Goal: Task Accomplishment & Management: Use online tool/utility

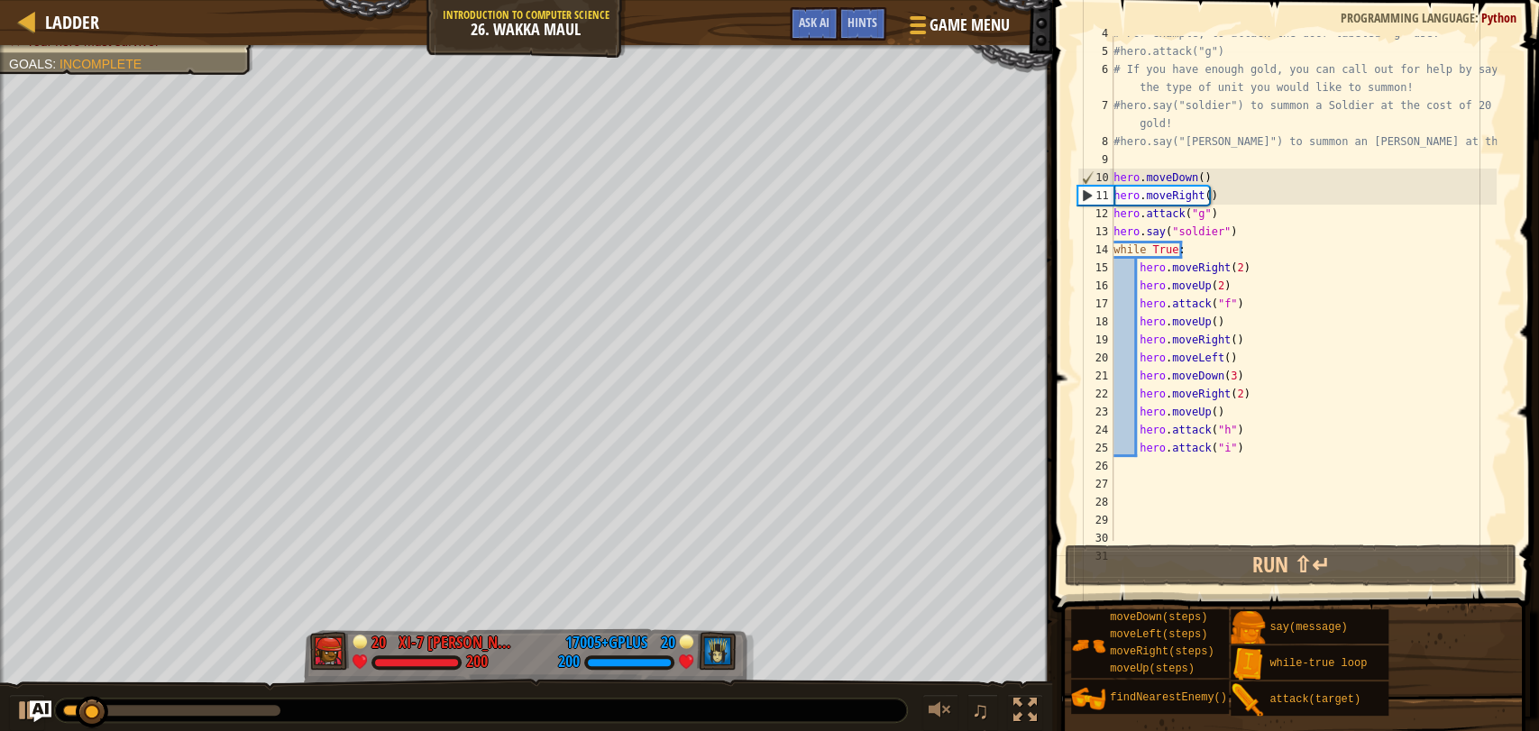
scroll to position [84, 0]
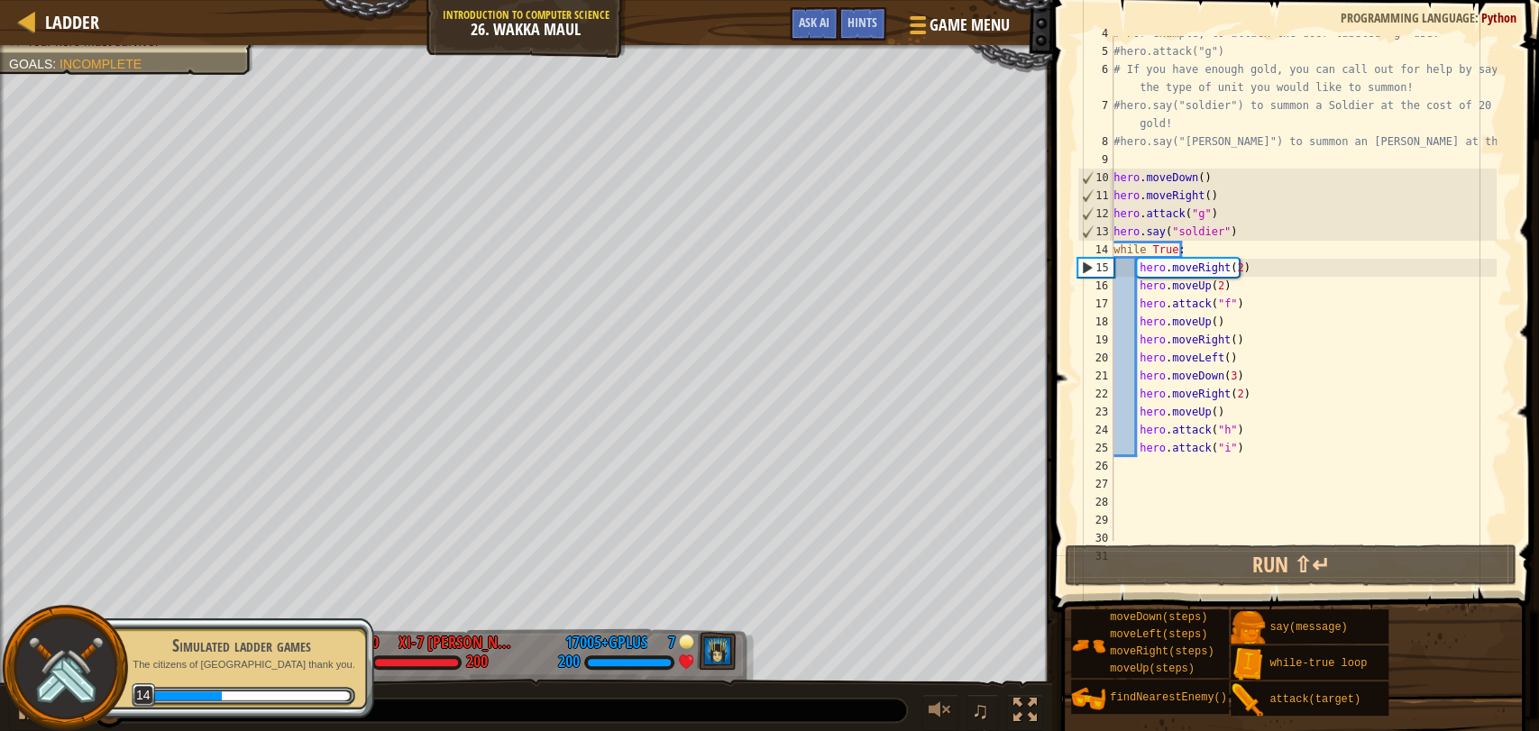
click at [239, 641] on div "Simulated ladder games" at bounding box center [241, 645] width 227 height 25
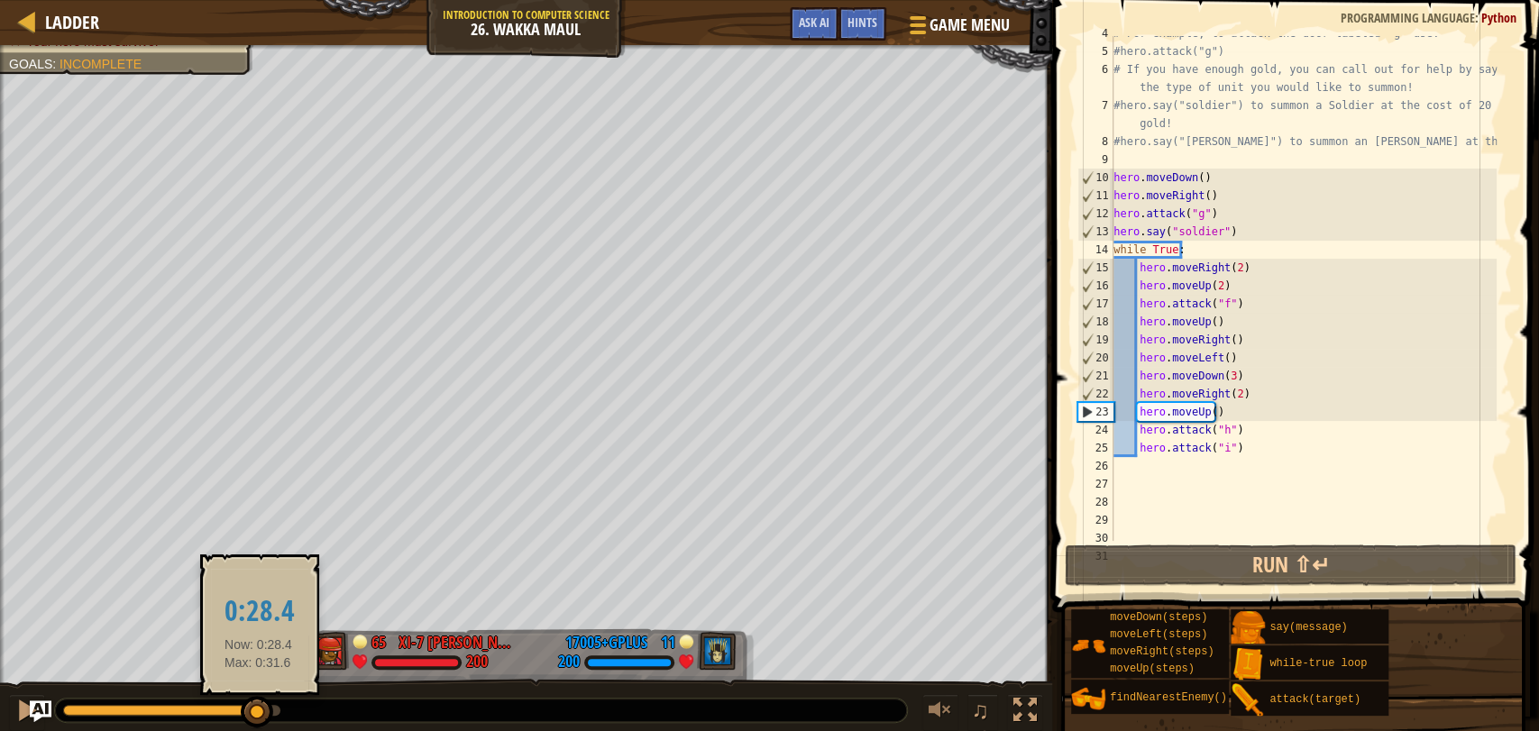
drag, startPoint x: 107, startPoint y: 711, endPoint x: 256, endPoint y: 723, distance: 149.3
click at [256, 723] on div at bounding box center [257, 712] width 32 height 32
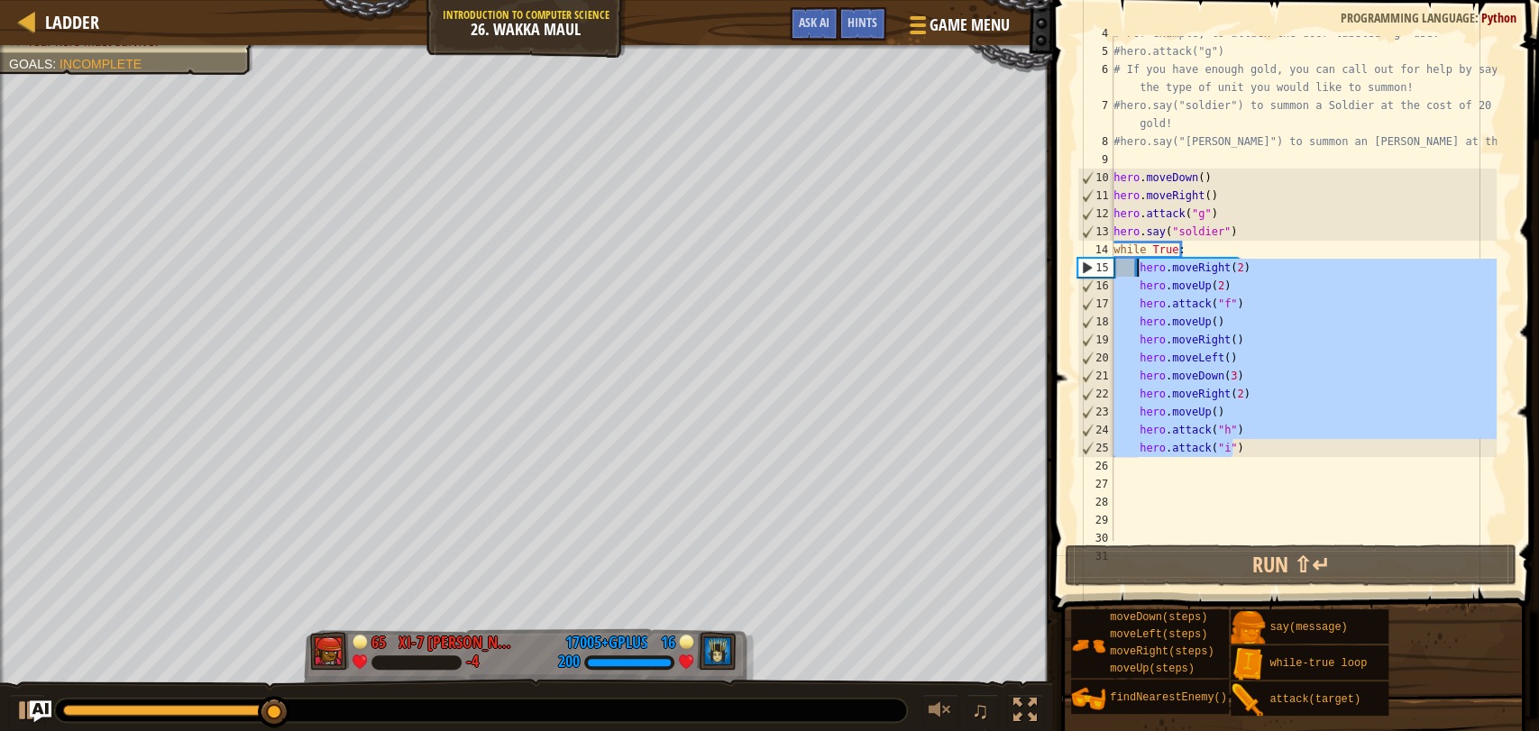
drag, startPoint x: 1294, startPoint y: 457, endPoint x: 1139, endPoint y: 269, distance: 244.1
click at [1139, 269] on div "# For example, to attack the door labeled "g" use: #hero.attack("g") # If you h…" at bounding box center [1303, 294] width 387 height 541
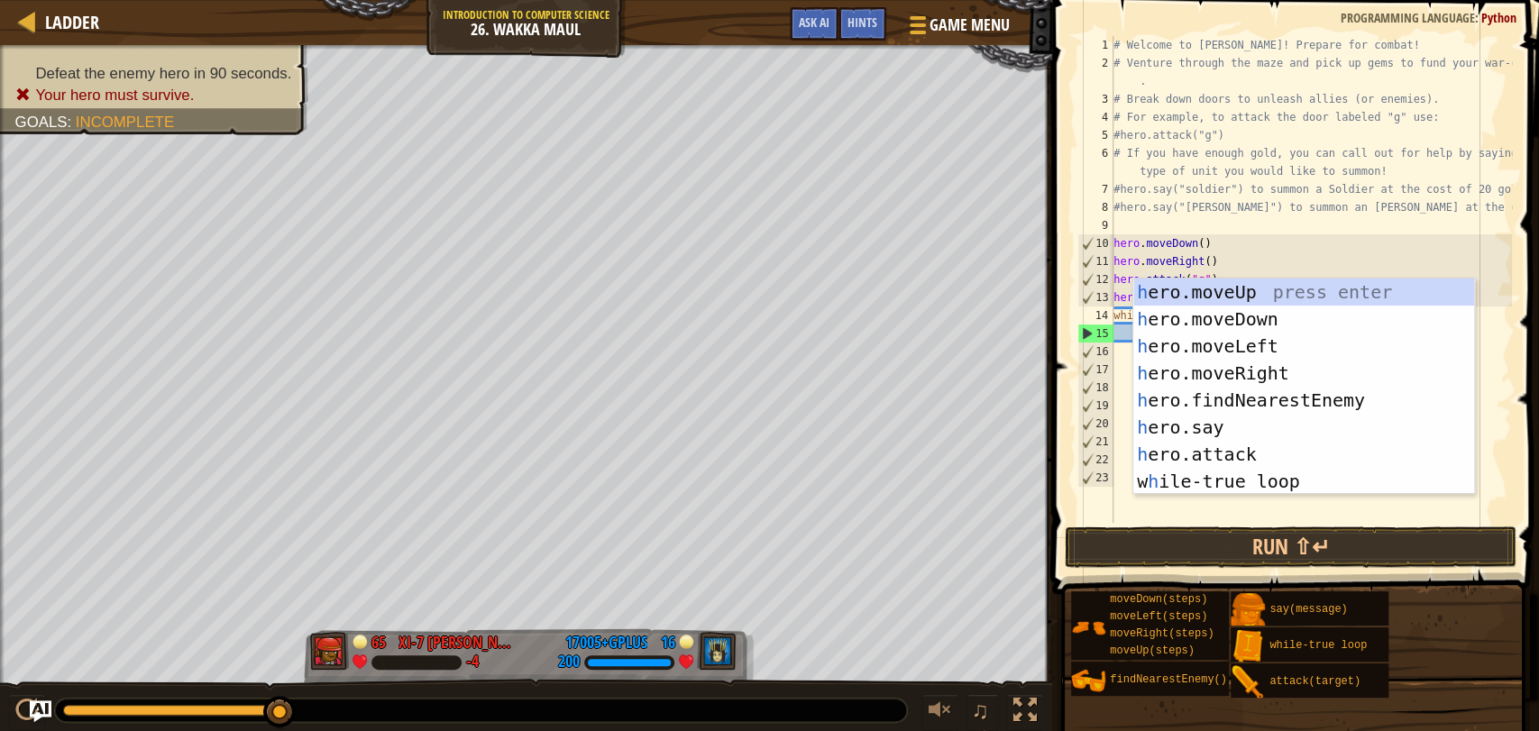
scroll to position [7, 1]
type textarea "he"
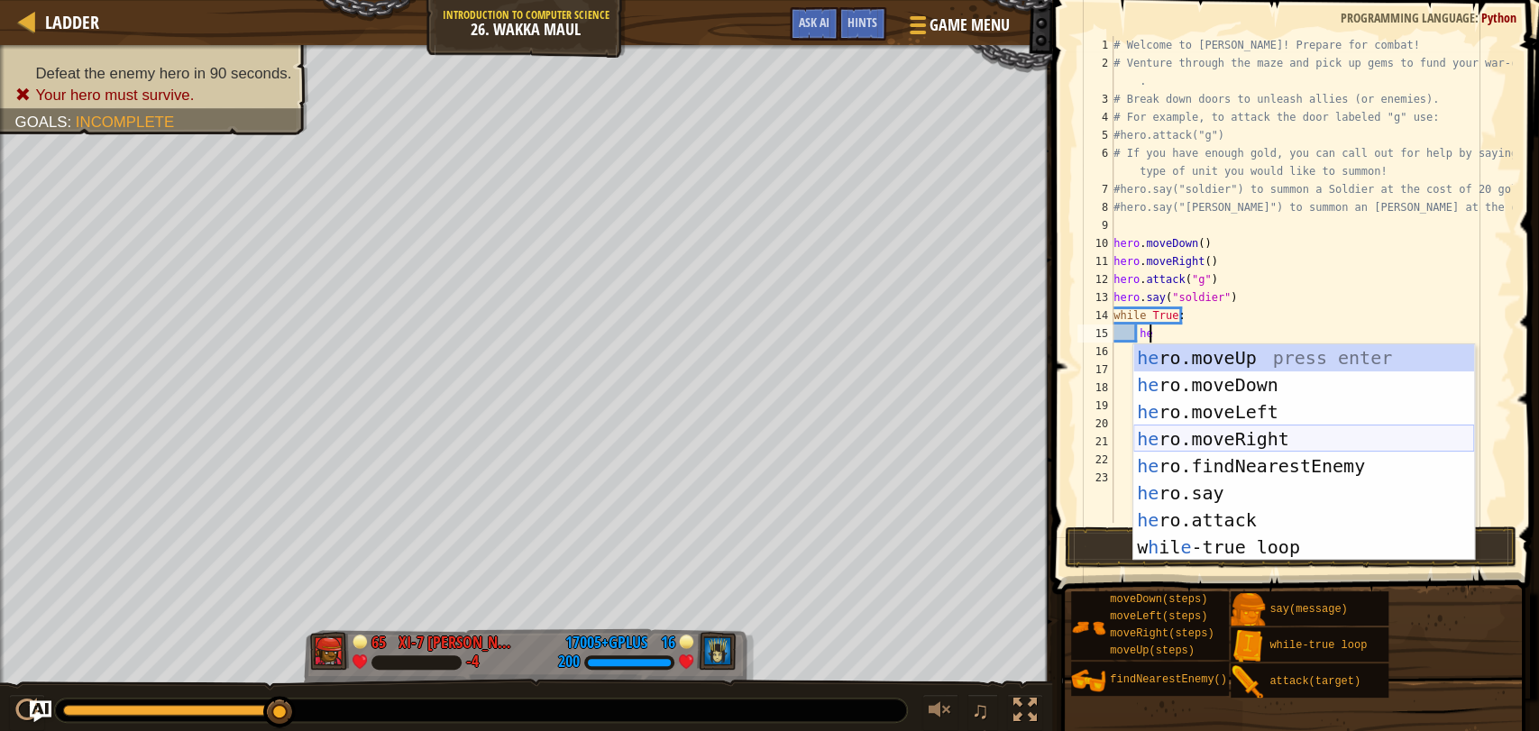
click at [1279, 446] on div "he ro.moveUp press enter he ro.moveDown press enter he ro.moveLeft press enter …" at bounding box center [1304, 479] width 341 height 271
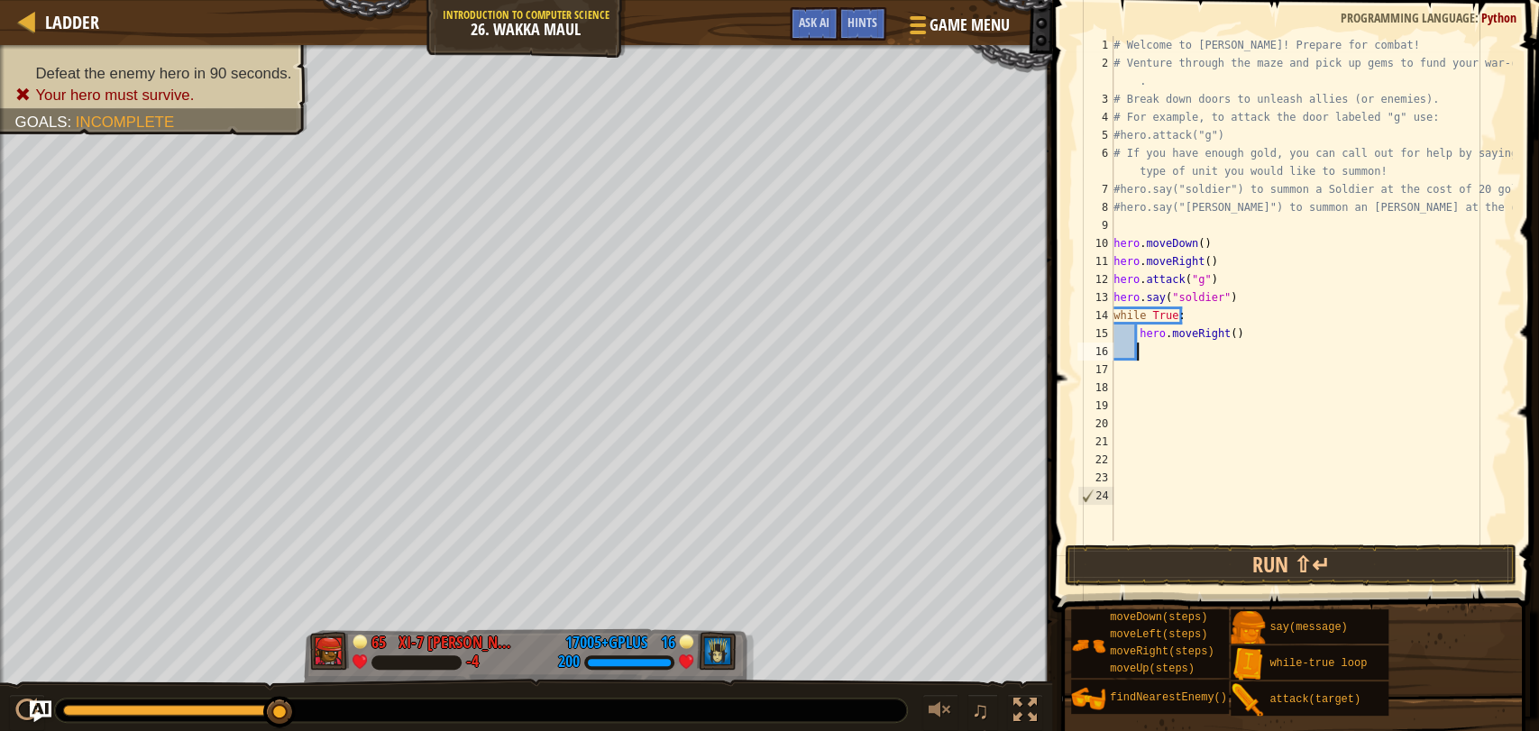
type textarea "he"
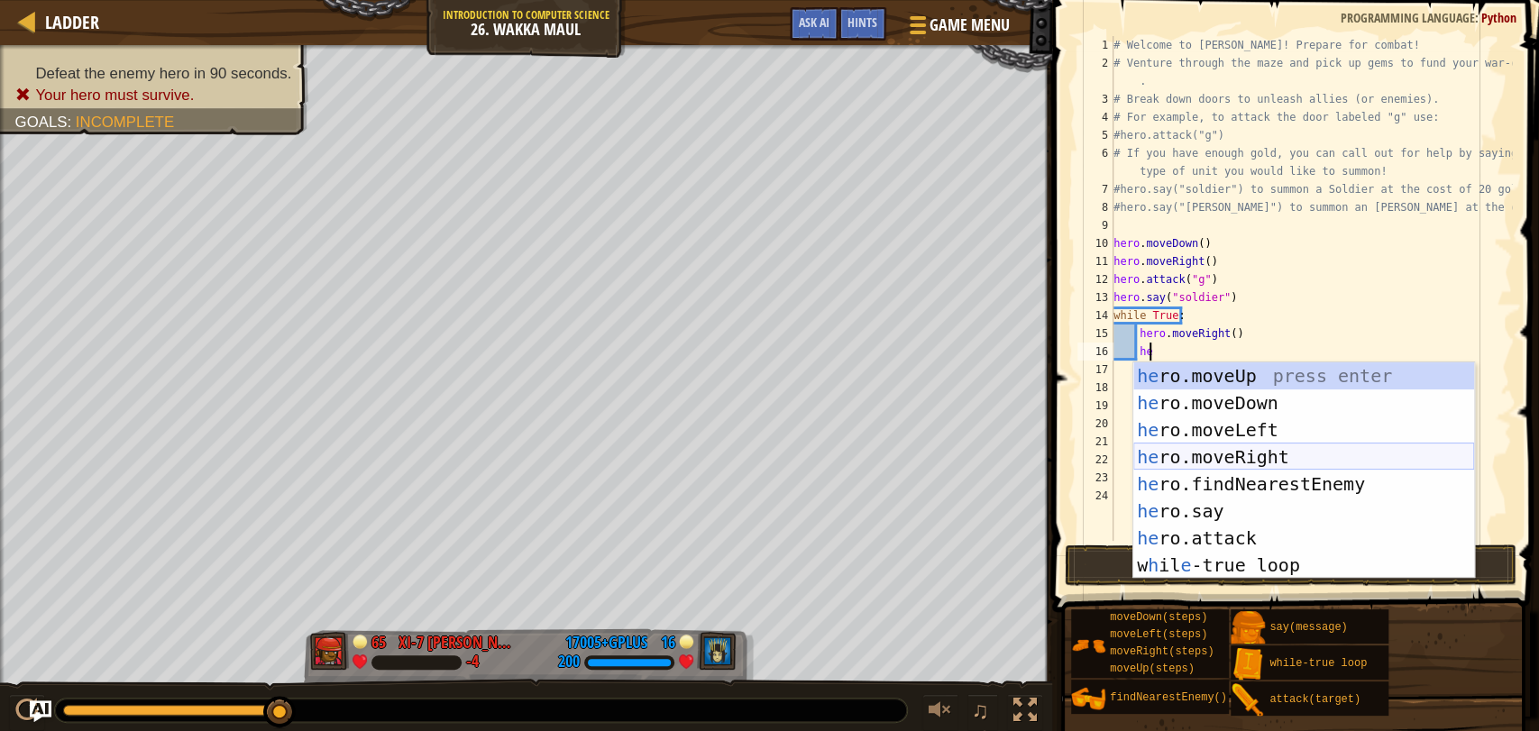
click at [1279, 449] on div "he ro.moveUp press enter he ro.moveDown press enter he ro.moveLeft press enter …" at bounding box center [1304, 498] width 341 height 271
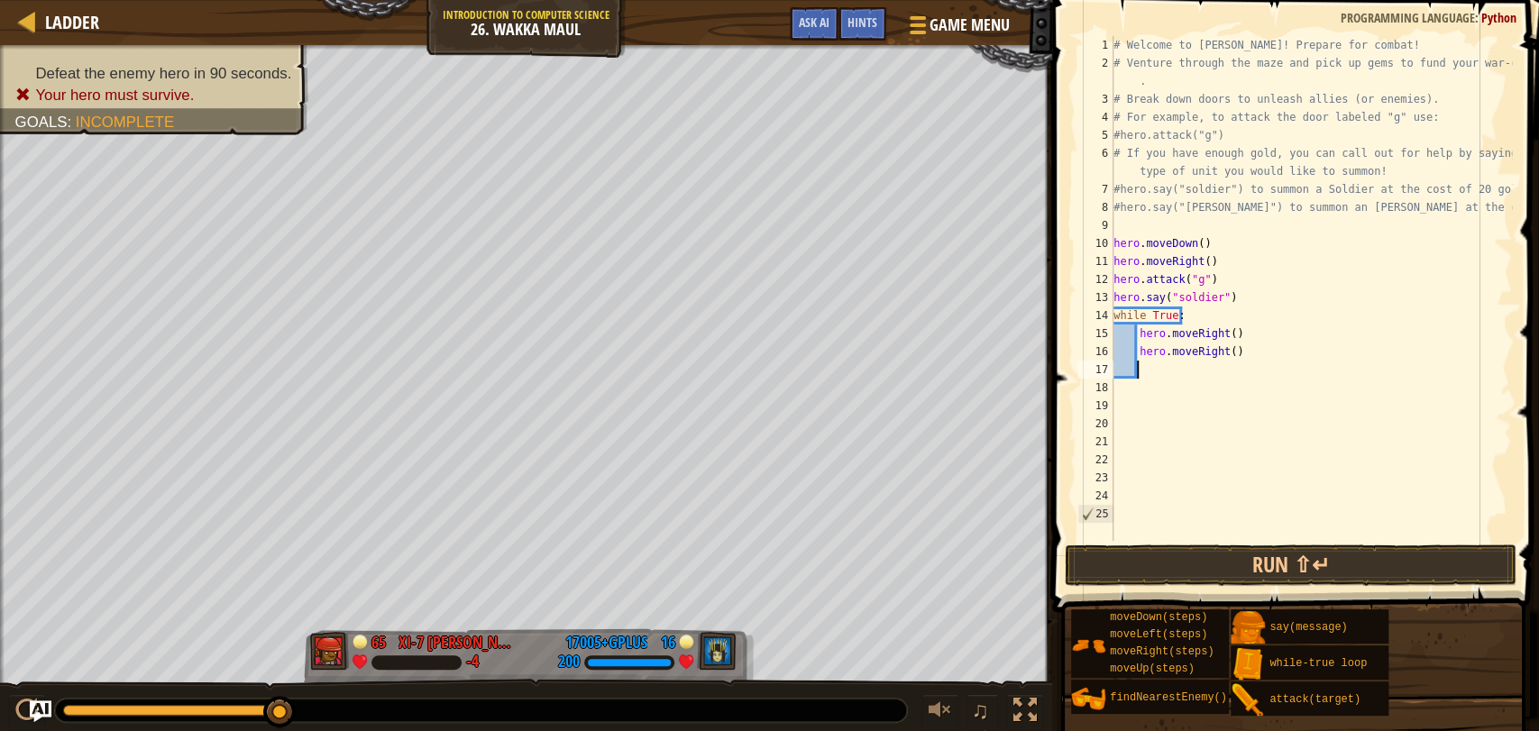
type textarea "he"
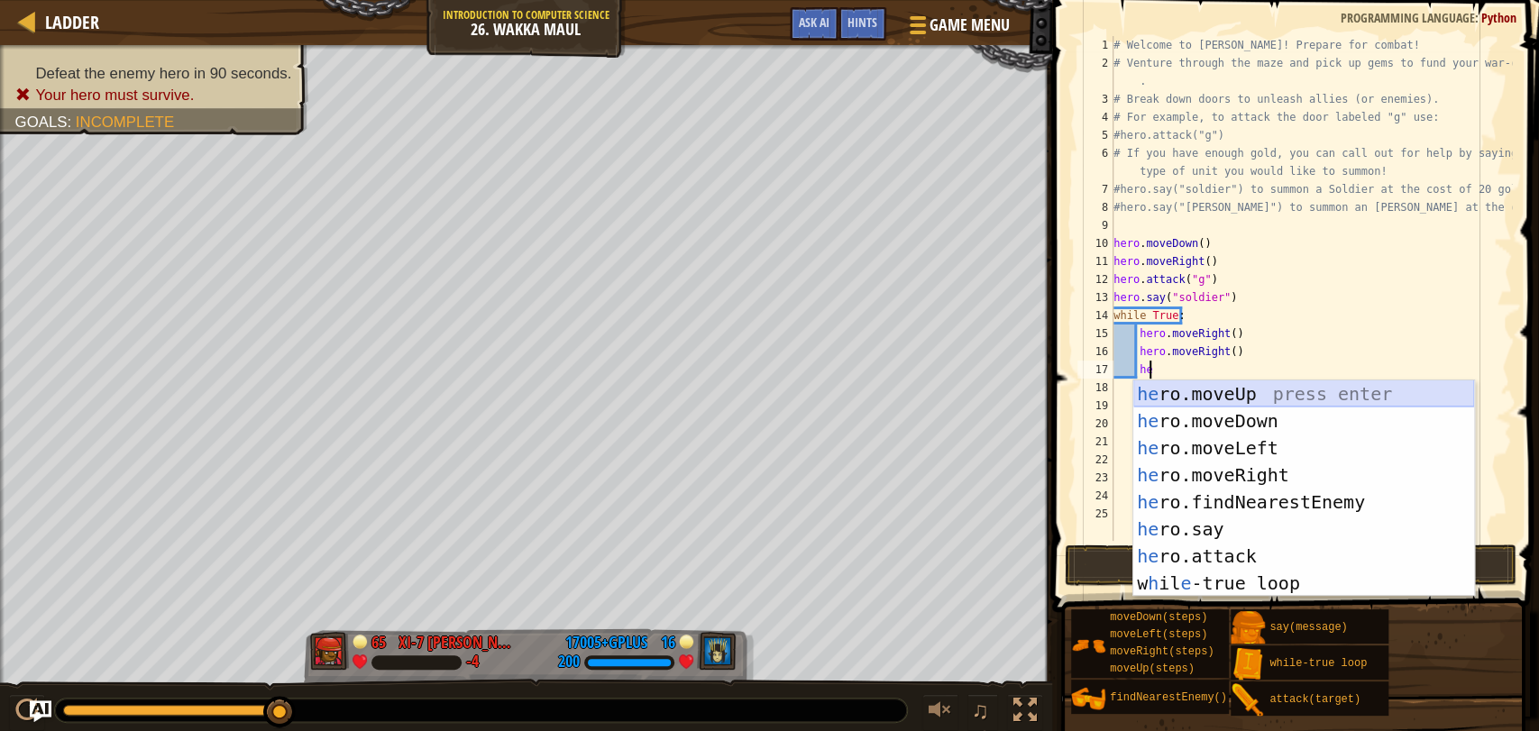
click at [1279, 396] on div "he ro.moveUp press enter he ro.moveDown press enter he ro.moveLeft press enter …" at bounding box center [1304, 516] width 341 height 271
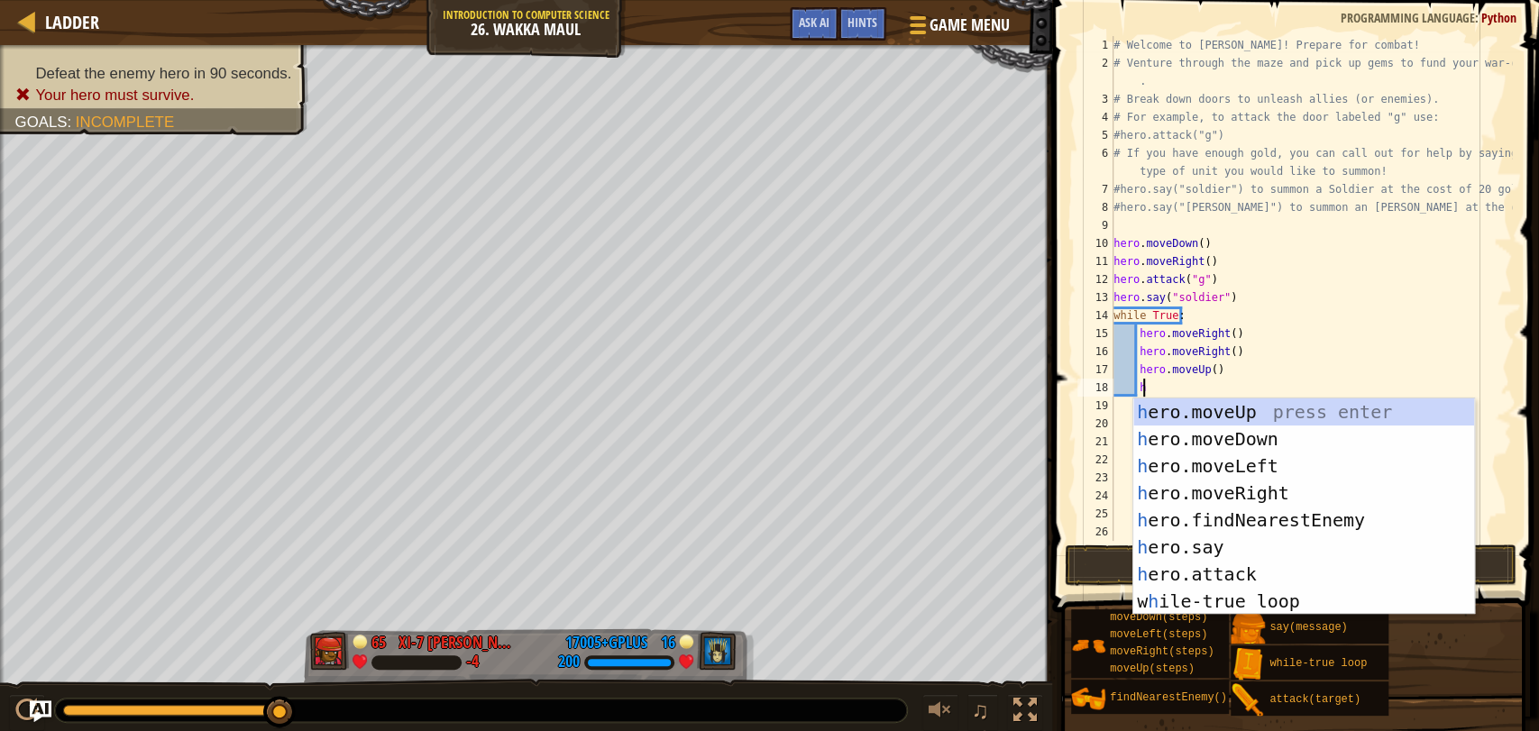
type textarea "he"
click at [1284, 521] on div "he ro.moveUp press enter he ro.moveDown press enter he ro.moveLeft press enter …" at bounding box center [1304, 534] width 341 height 271
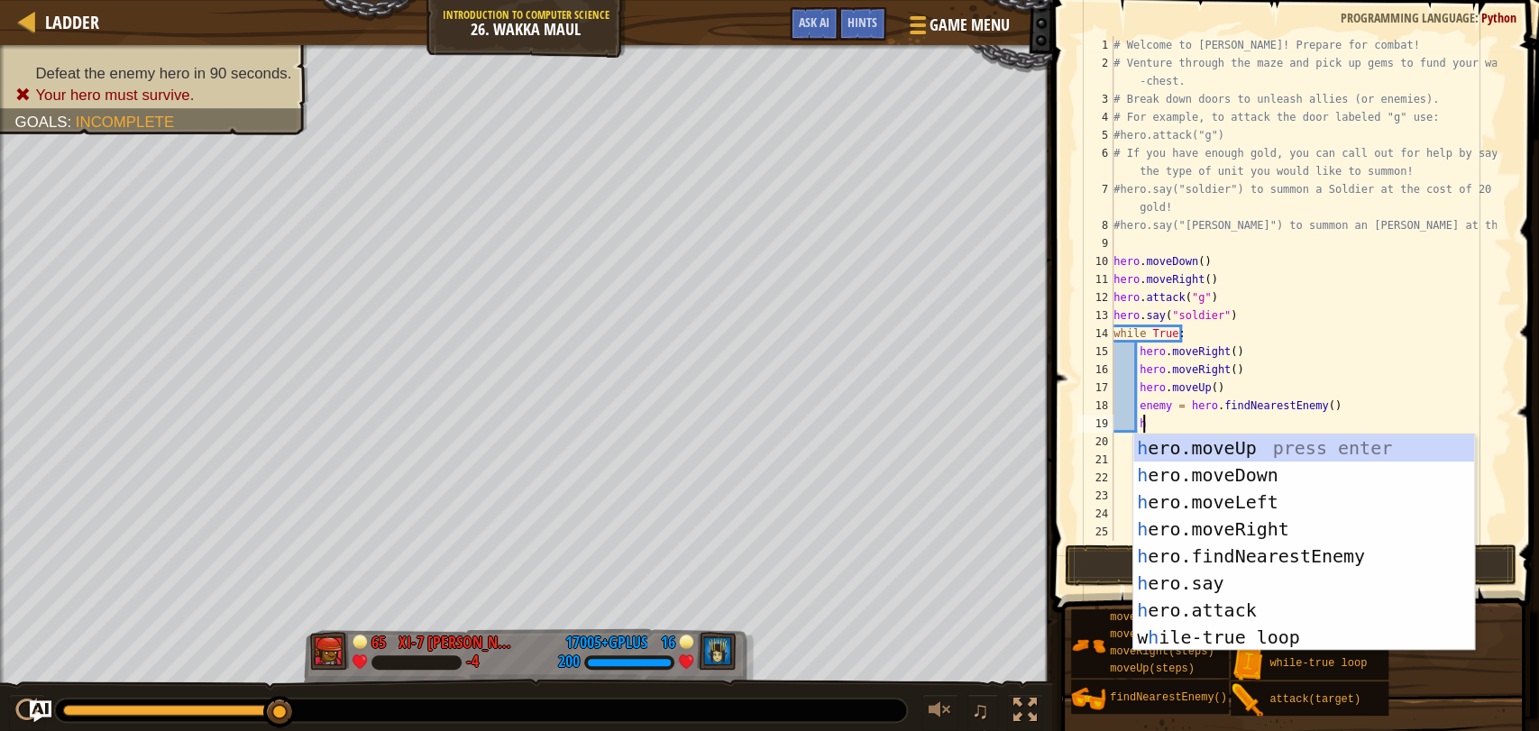
scroll to position [0, 0]
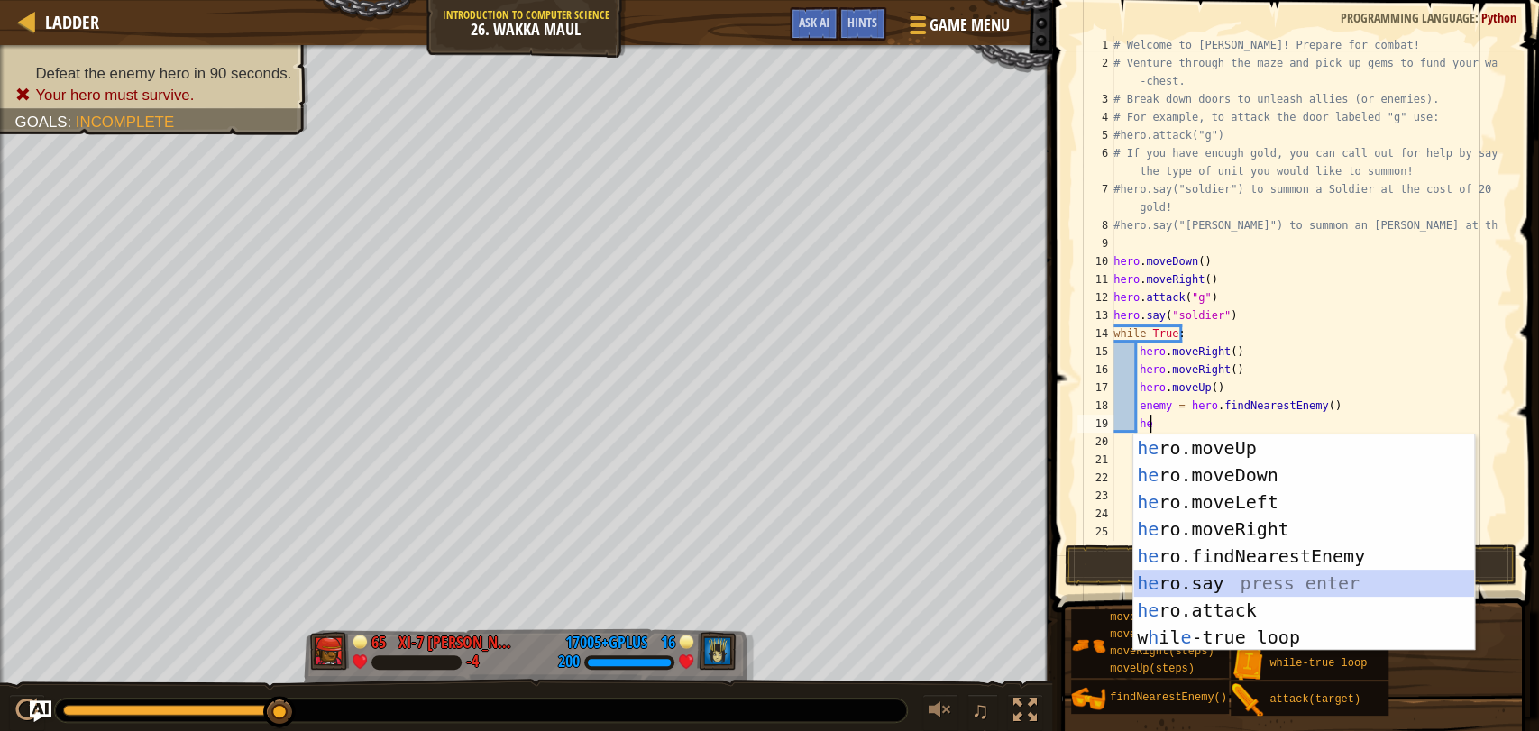
click at [1272, 593] on div "he ro.moveUp press enter he ro.moveDown press enter he ro.moveLeft press enter …" at bounding box center [1304, 570] width 341 height 271
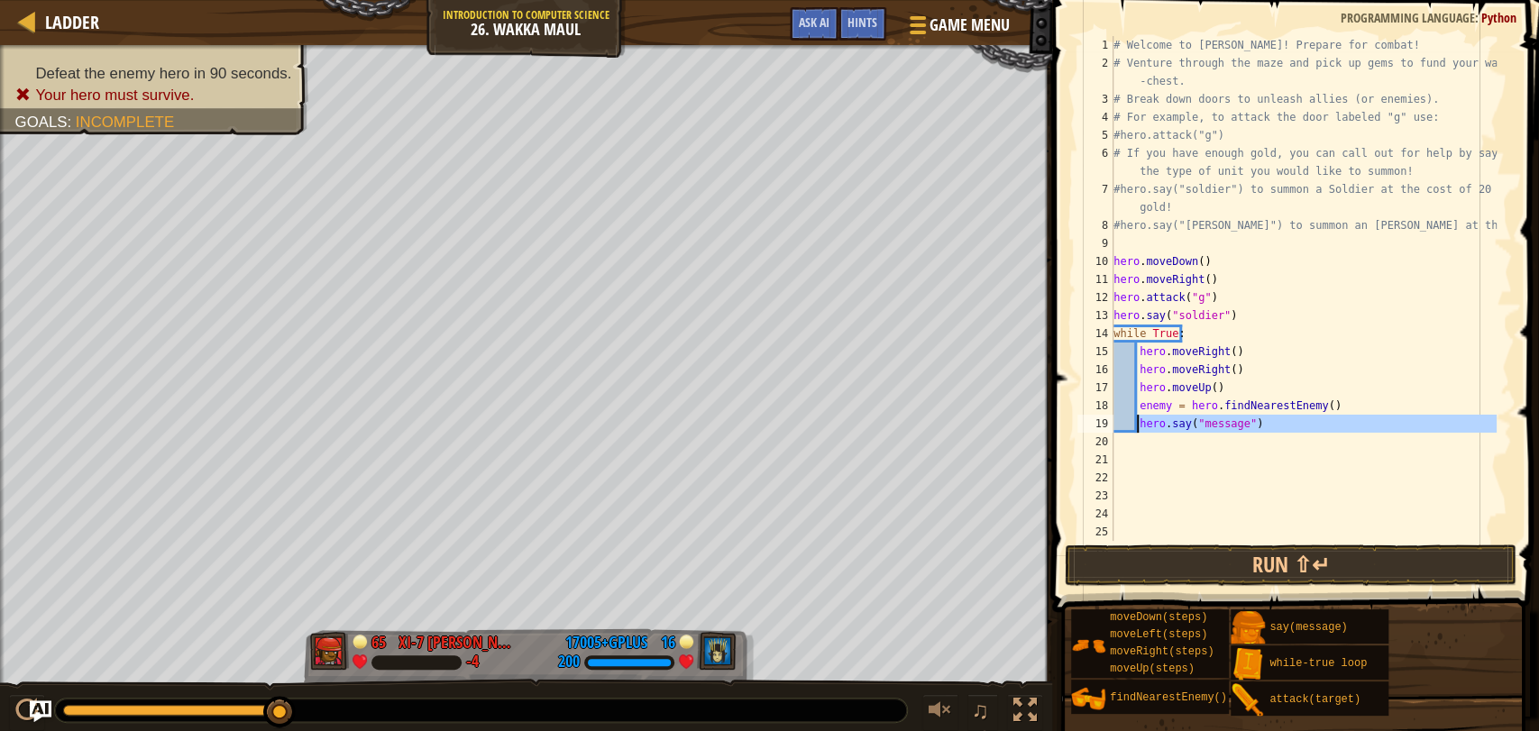
drag, startPoint x: 1290, startPoint y: 441, endPoint x: 1136, endPoint y: 423, distance: 155.3
click at [1136, 423] on div "# Welcome to Wakka Maul! Prepare for combat! # Venture through the maze and pic…" at bounding box center [1303, 306] width 387 height 541
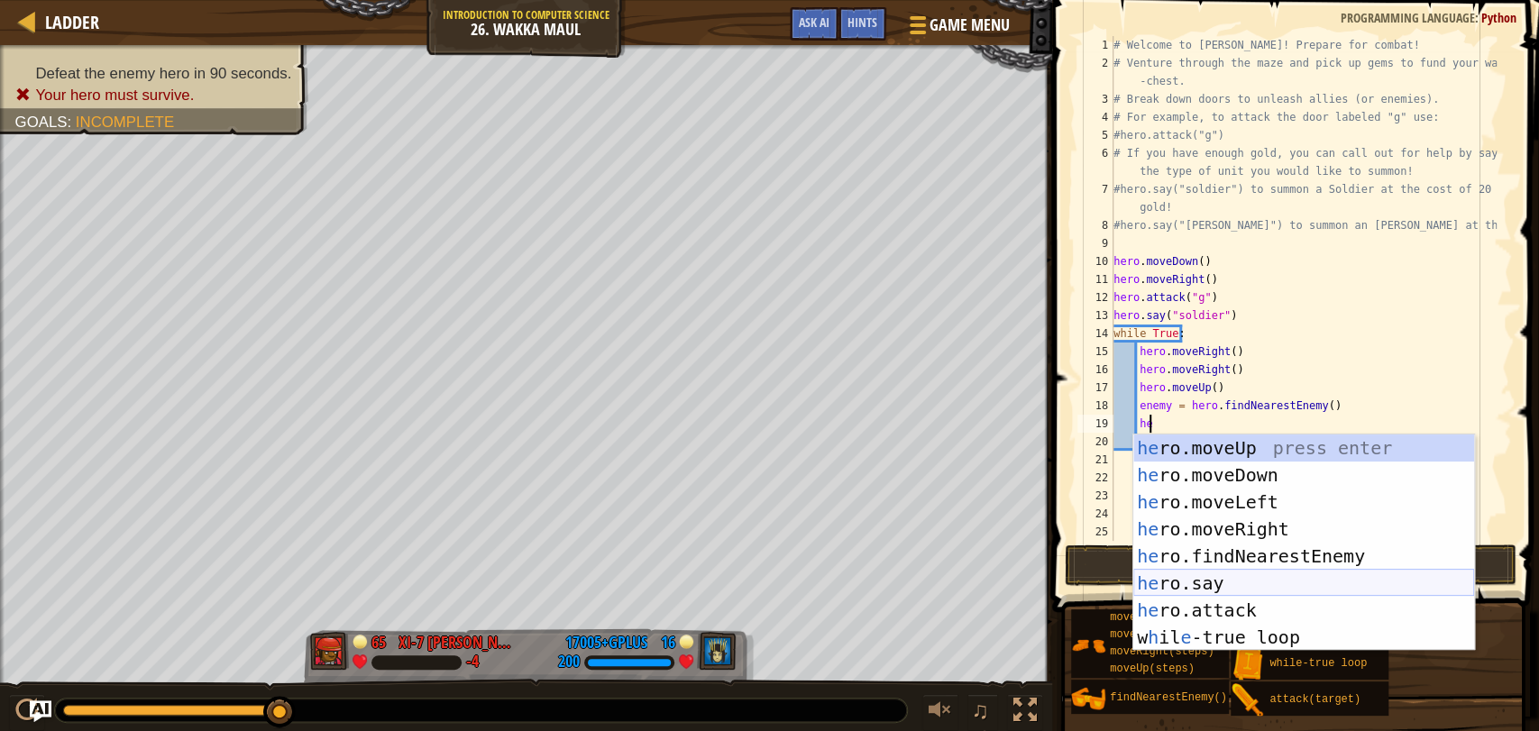
click at [1248, 597] on div "he ro.moveUp press enter he ro.moveDown press enter he ro.moveLeft press enter …" at bounding box center [1304, 570] width 341 height 271
type textarea "hero.attack(enemy)"
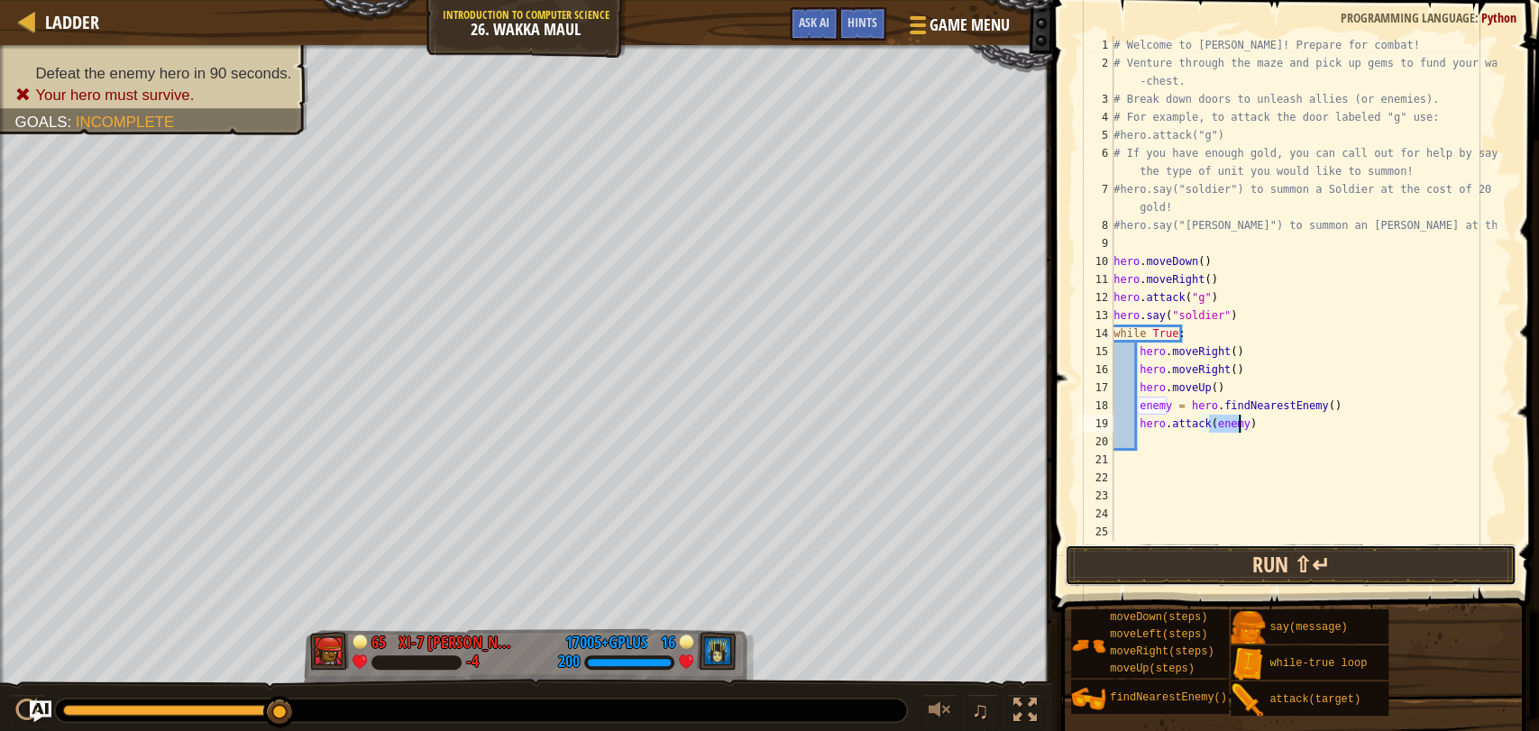
click at [1278, 550] on button "Run ⇧↵" at bounding box center [1291, 565] width 452 height 41
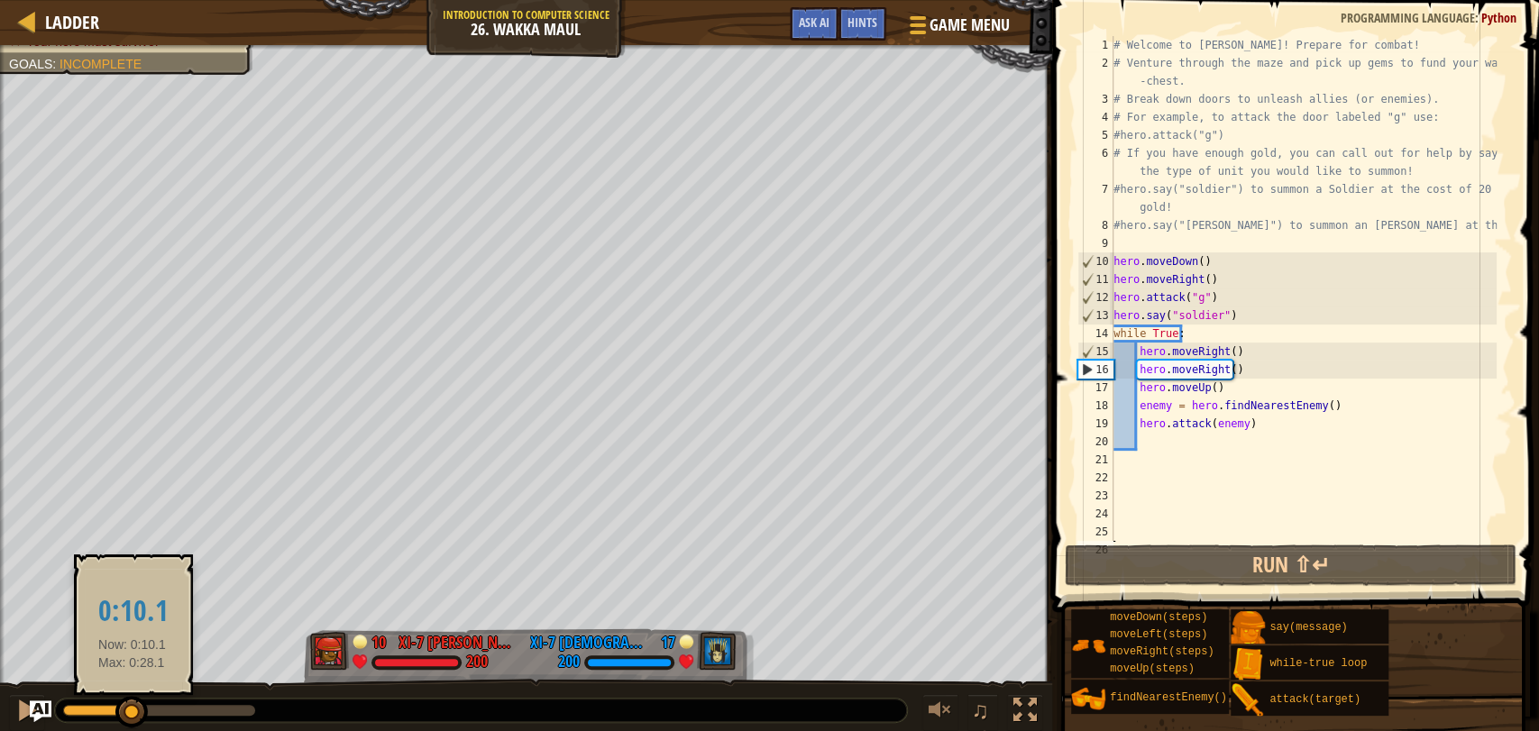
drag, startPoint x: 95, startPoint y: 704, endPoint x: 132, endPoint y: 716, distance: 38.8
click at [132, 716] on div at bounding box center [131, 712] width 32 height 32
drag, startPoint x: 132, startPoint y: 716, endPoint x: 136, endPoint y: 726, distance: 10.9
click at [136, 726] on div at bounding box center [135, 712] width 32 height 32
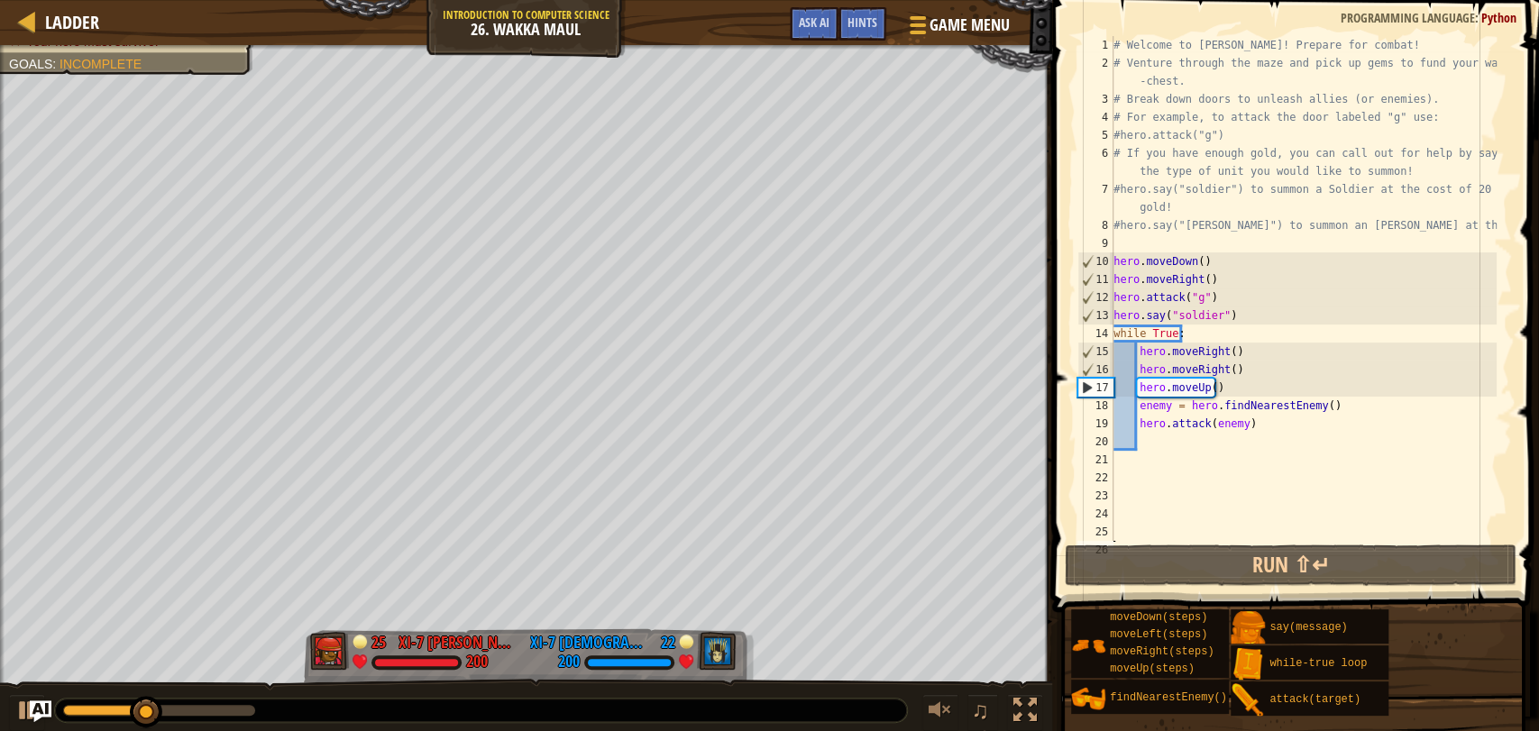
click at [1225, 369] on div "# Welcome to Wakka Maul! Prepare for combat! # Venture through the maze and pic…" at bounding box center [1303, 306] width 387 height 541
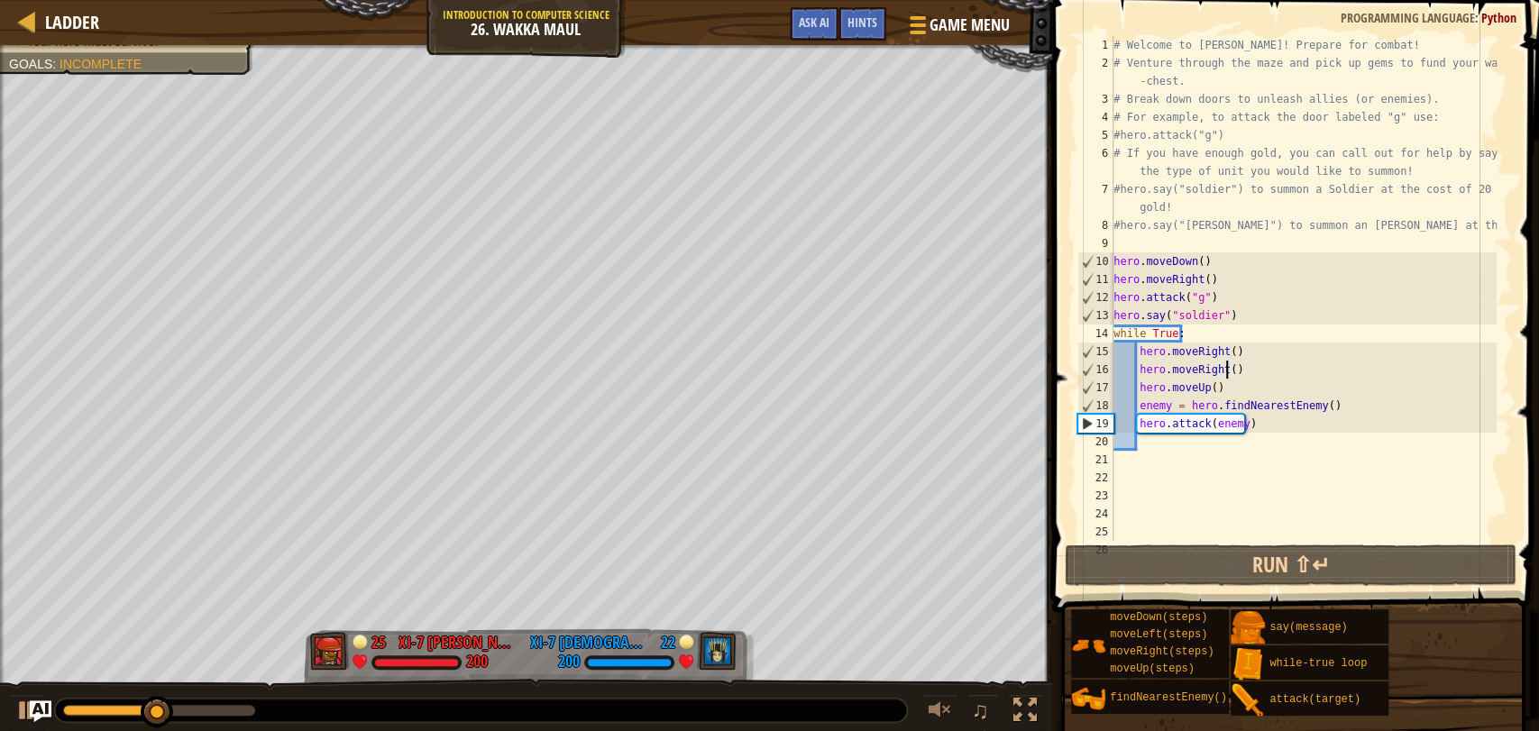
scroll to position [7, 9]
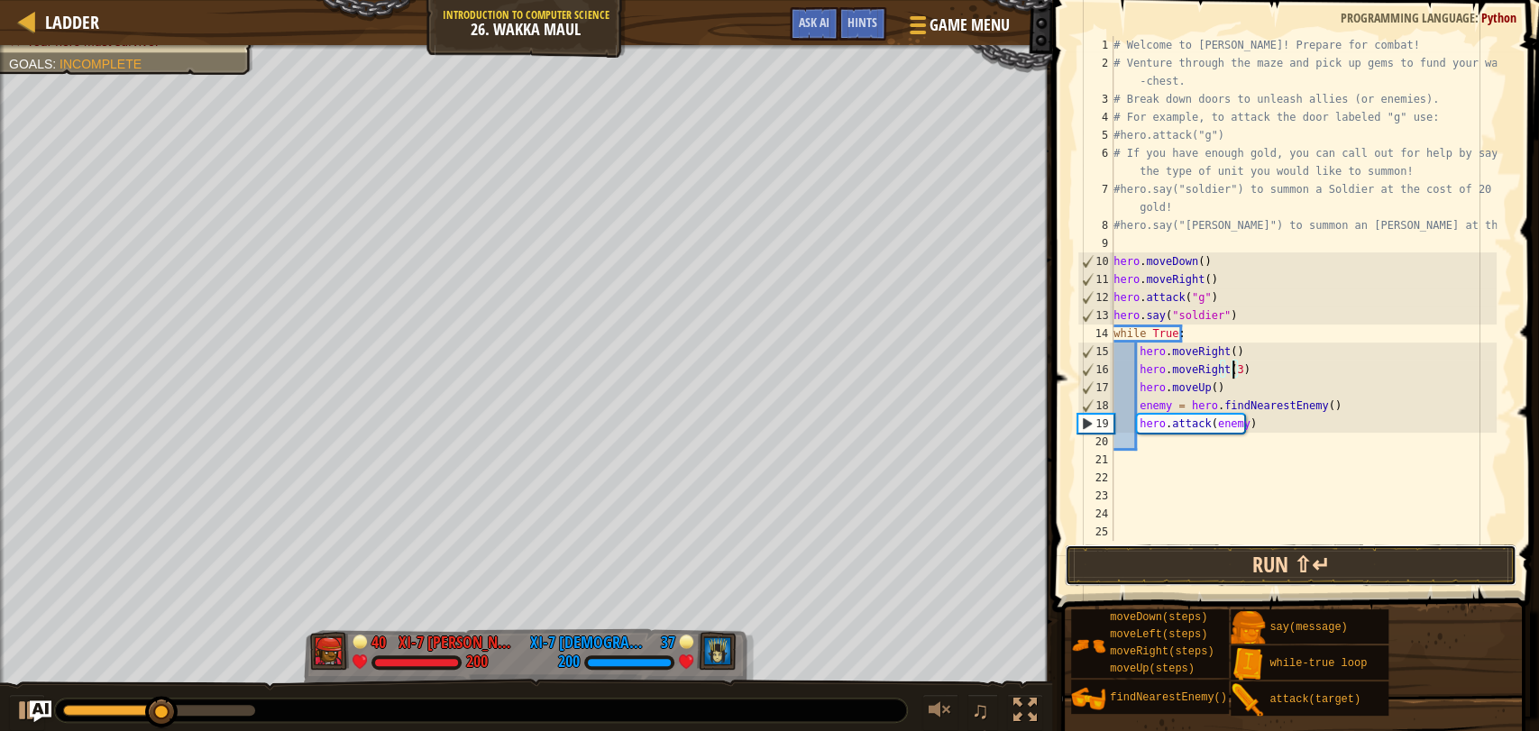
click at [1322, 551] on button "Run ⇧↵" at bounding box center [1291, 565] width 452 height 41
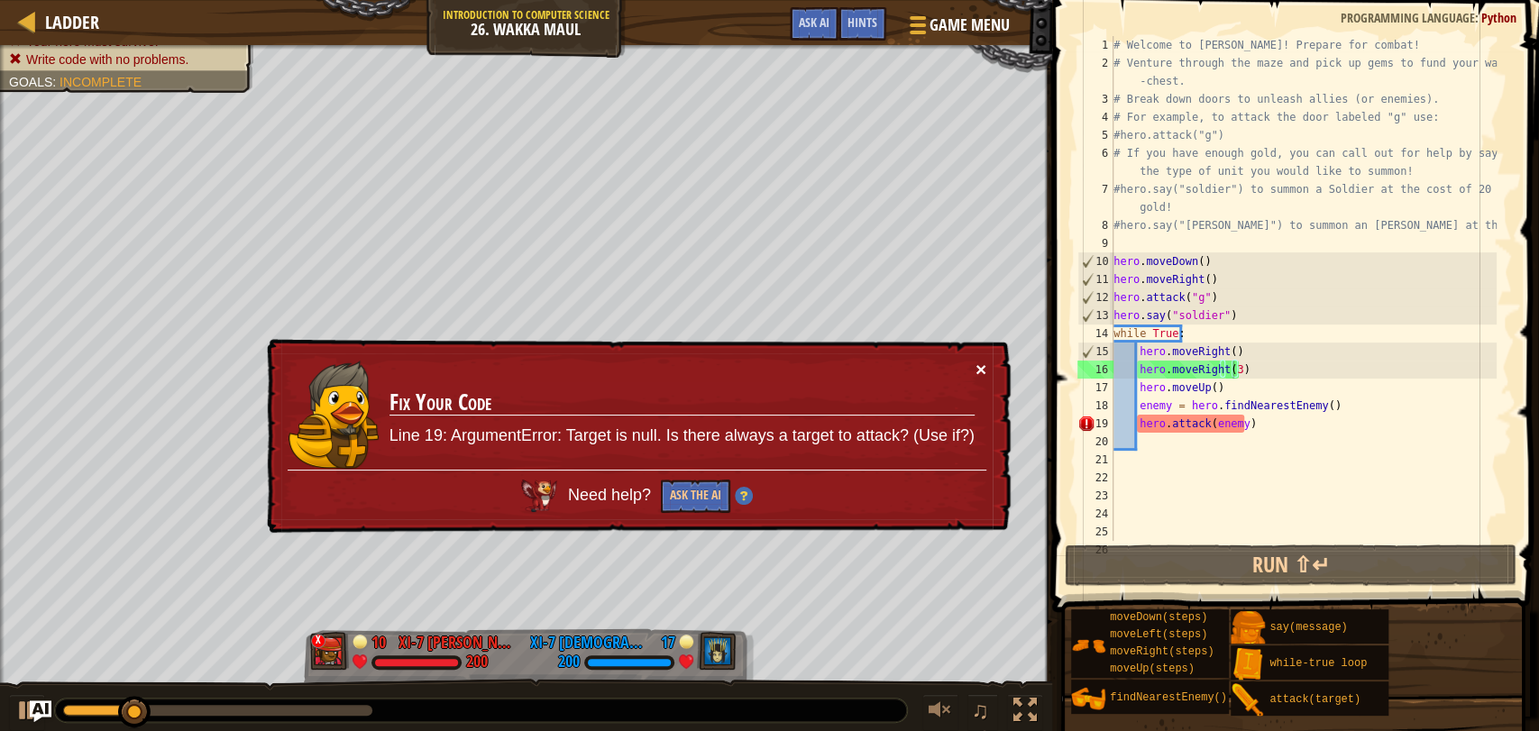
click at [982, 368] on button "×" at bounding box center [981, 369] width 11 height 19
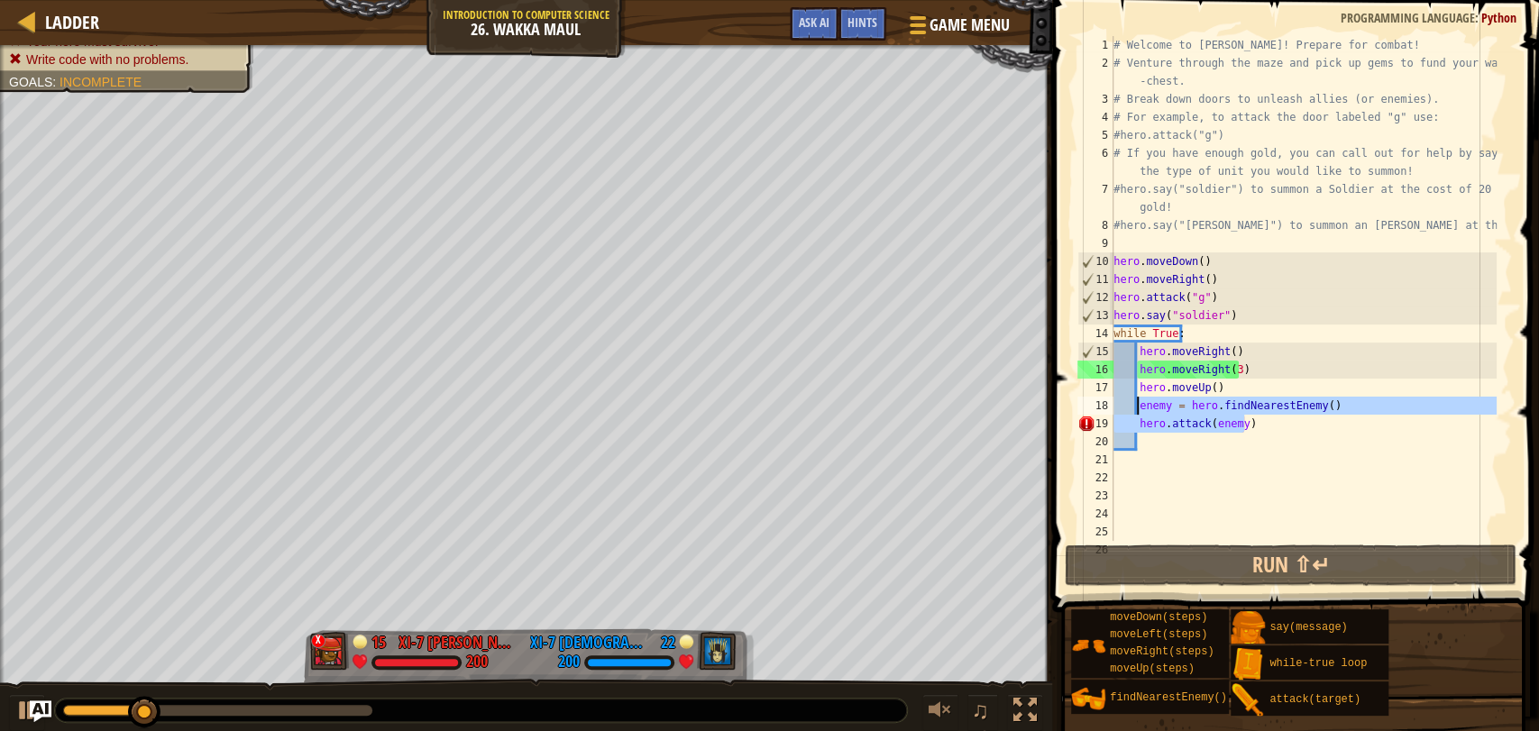
drag, startPoint x: 1247, startPoint y: 427, endPoint x: 1135, endPoint y: 408, distance: 113.4
click at [1135, 408] on div "# Welcome to Wakka Maul! Prepare for combat! # Venture through the maze and pic…" at bounding box center [1303, 306] width 387 height 541
type textarea "enemy = hero.findNearestEnemy() hero.attack(enemy)"
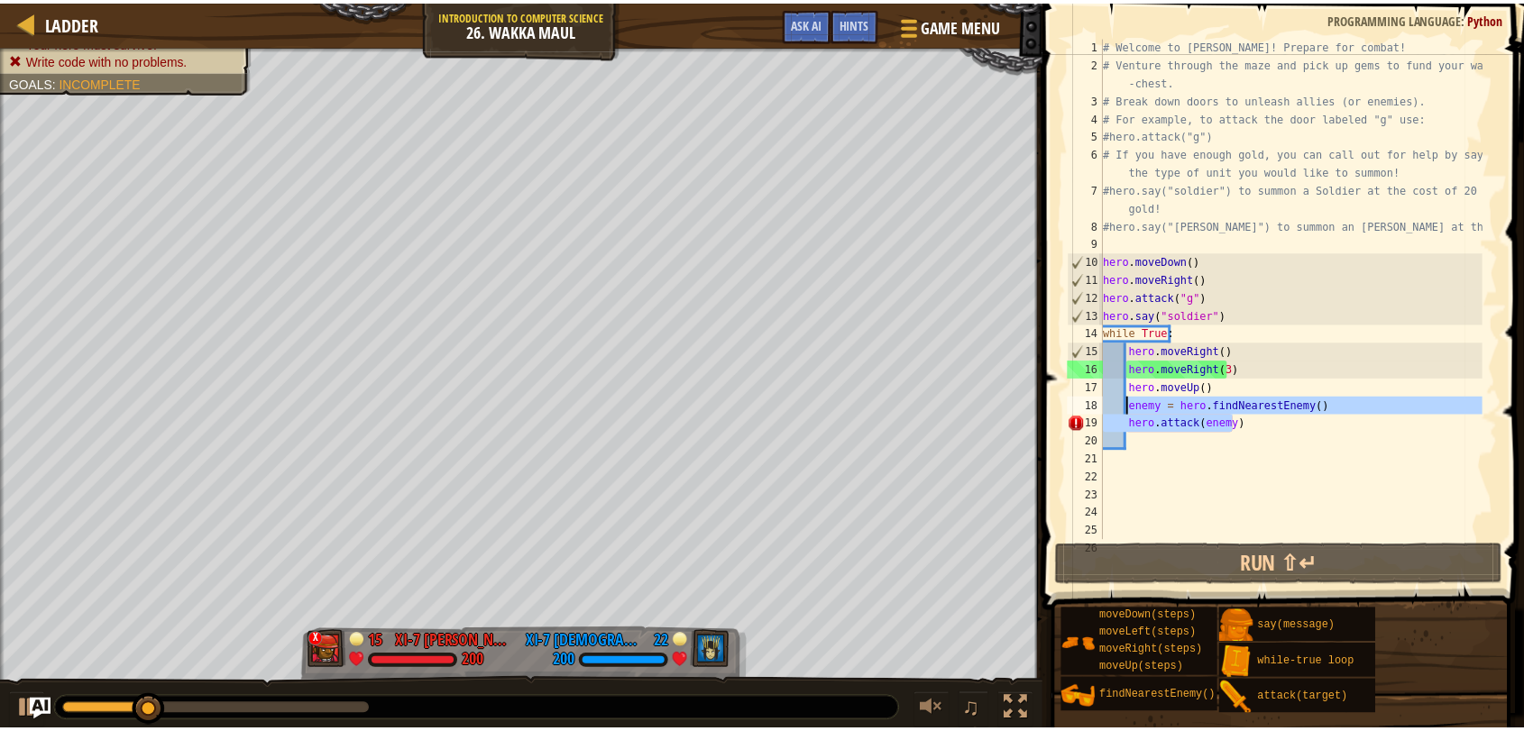
scroll to position [7, 1]
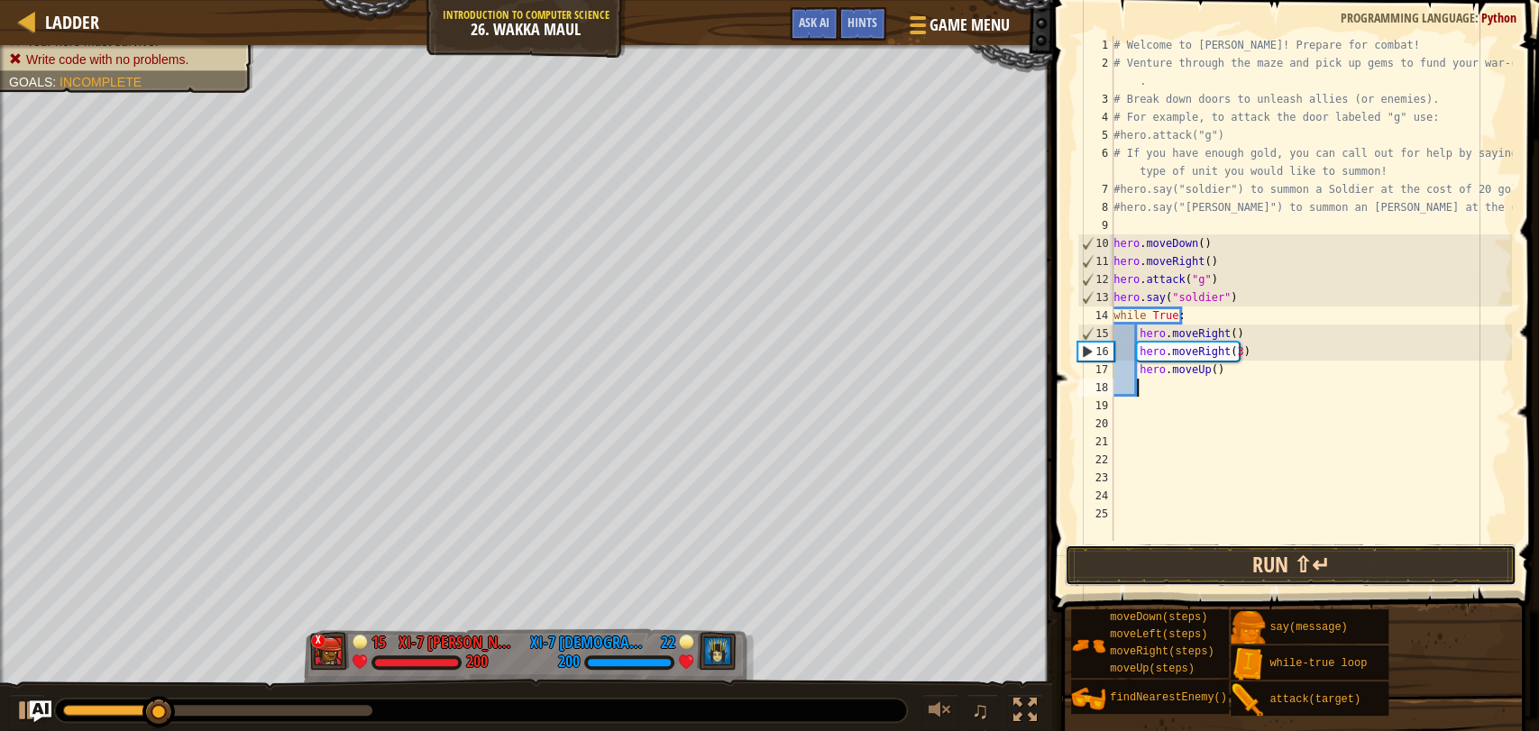
click at [1352, 574] on button "Run ⇧↵" at bounding box center [1291, 565] width 452 height 41
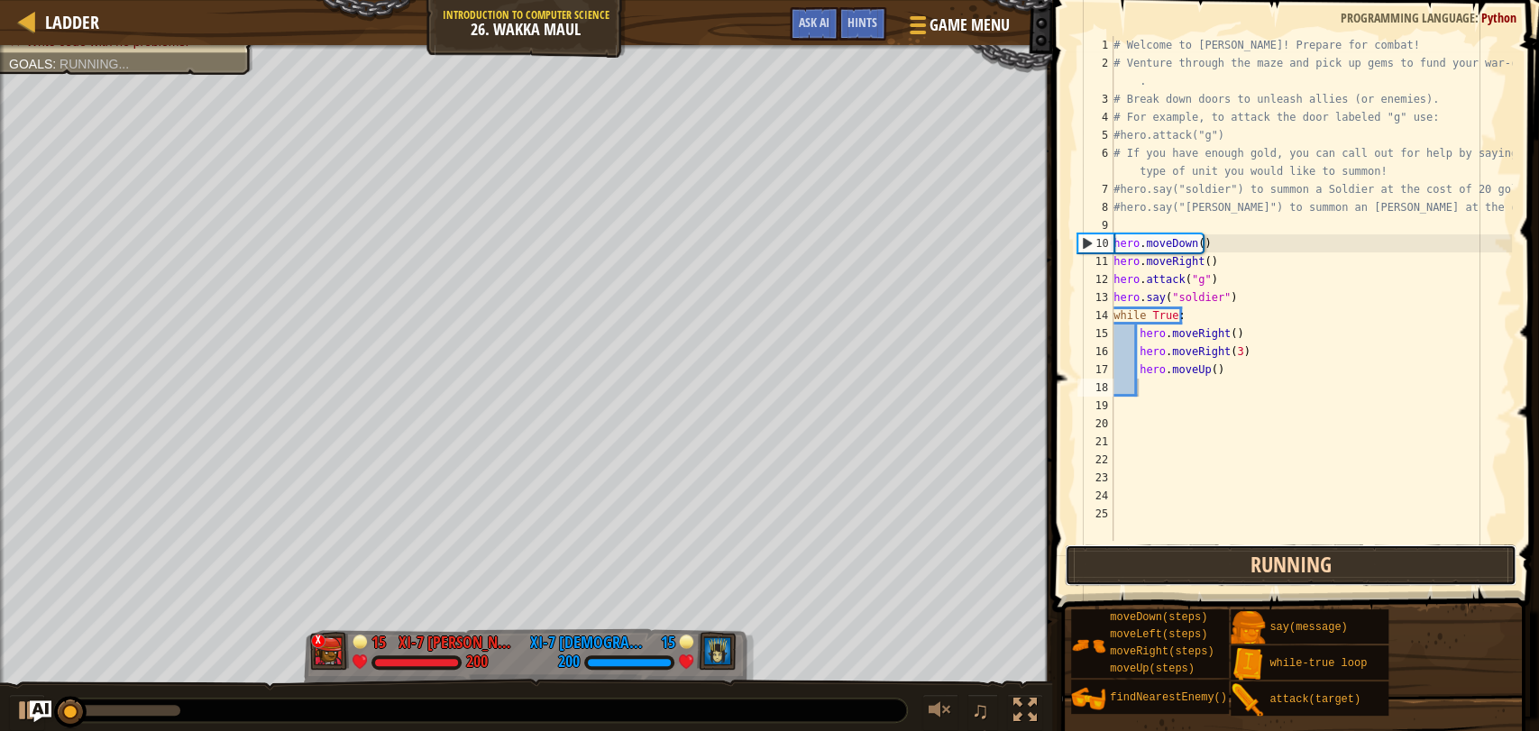
click at [1352, 574] on button "Running" at bounding box center [1291, 565] width 452 height 41
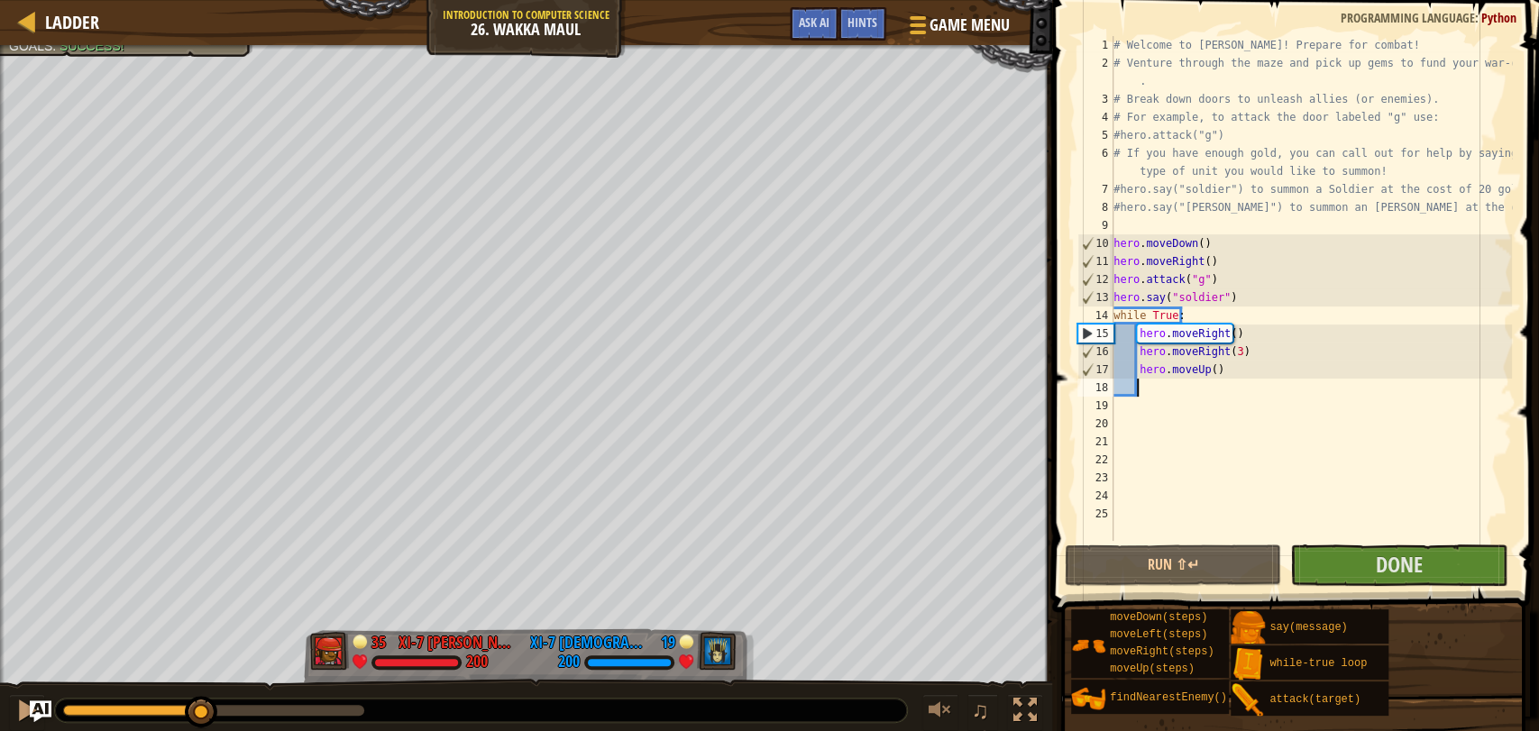
drag, startPoint x: 65, startPoint y: 703, endPoint x: 202, endPoint y: 695, distance: 137.3
click at [202, 696] on div at bounding box center [201, 712] width 32 height 32
click at [1400, 559] on span "Done" at bounding box center [1398, 564] width 47 height 29
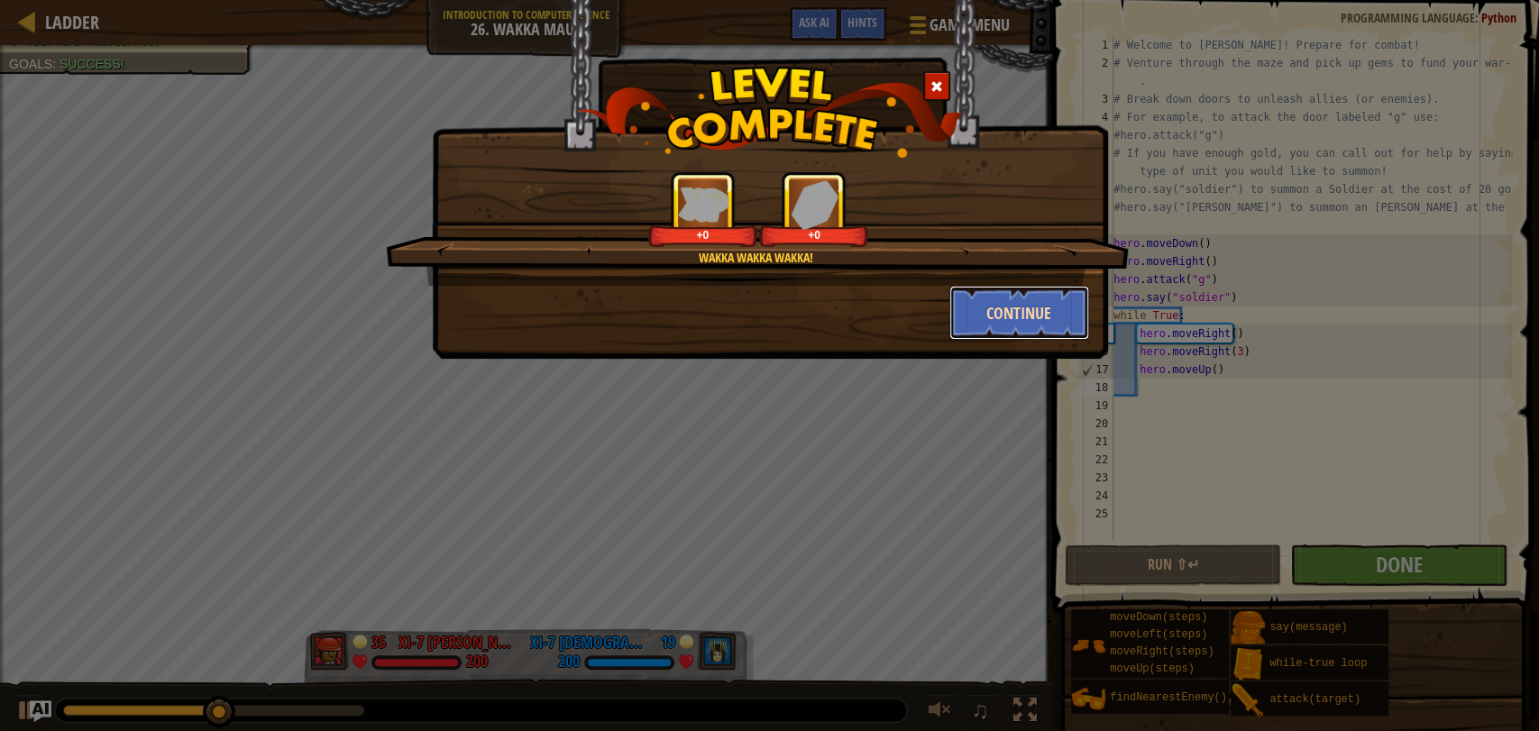
click at [1032, 314] on button "Continue" at bounding box center [1020, 313] width 140 height 54
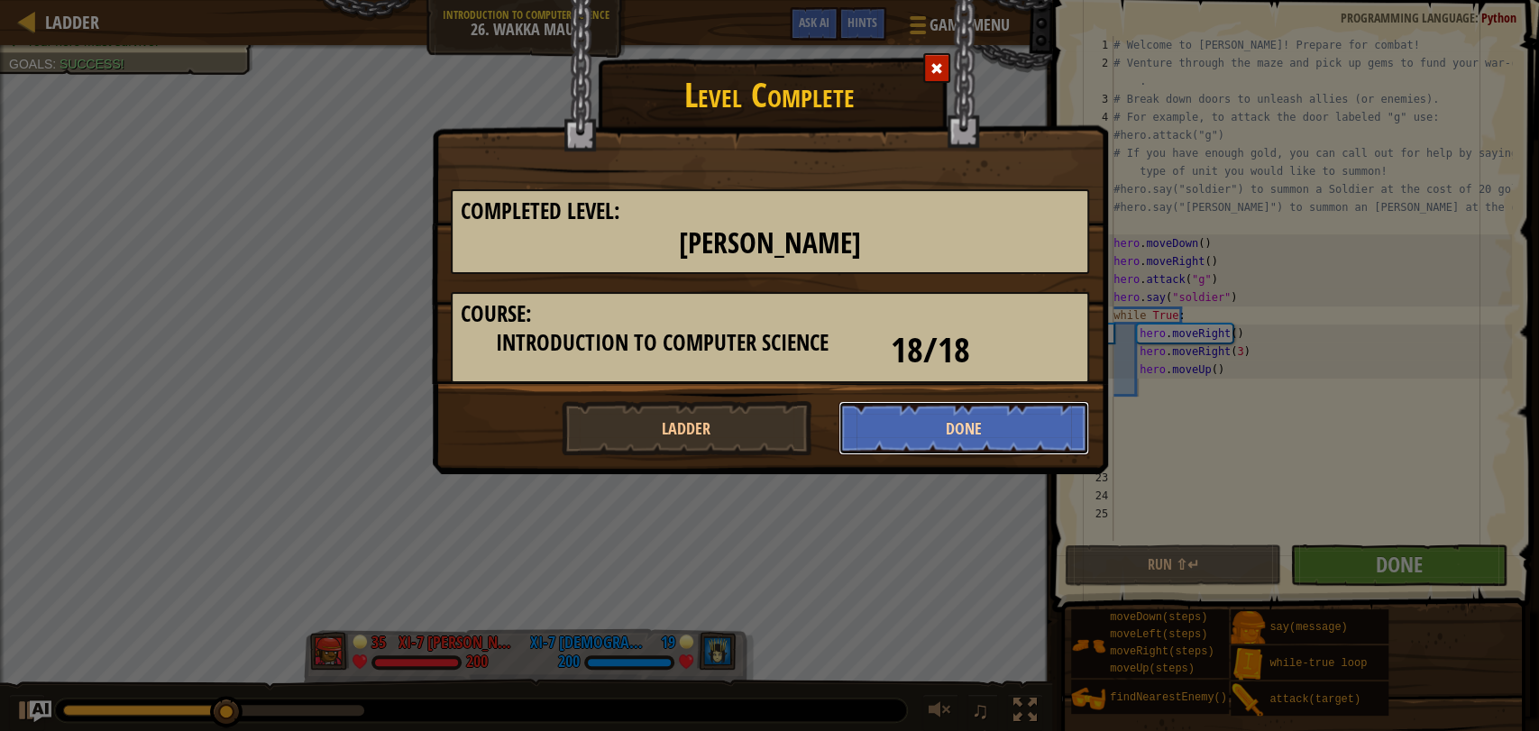
click at [1004, 408] on button "Done" at bounding box center [964, 428] width 251 height 54
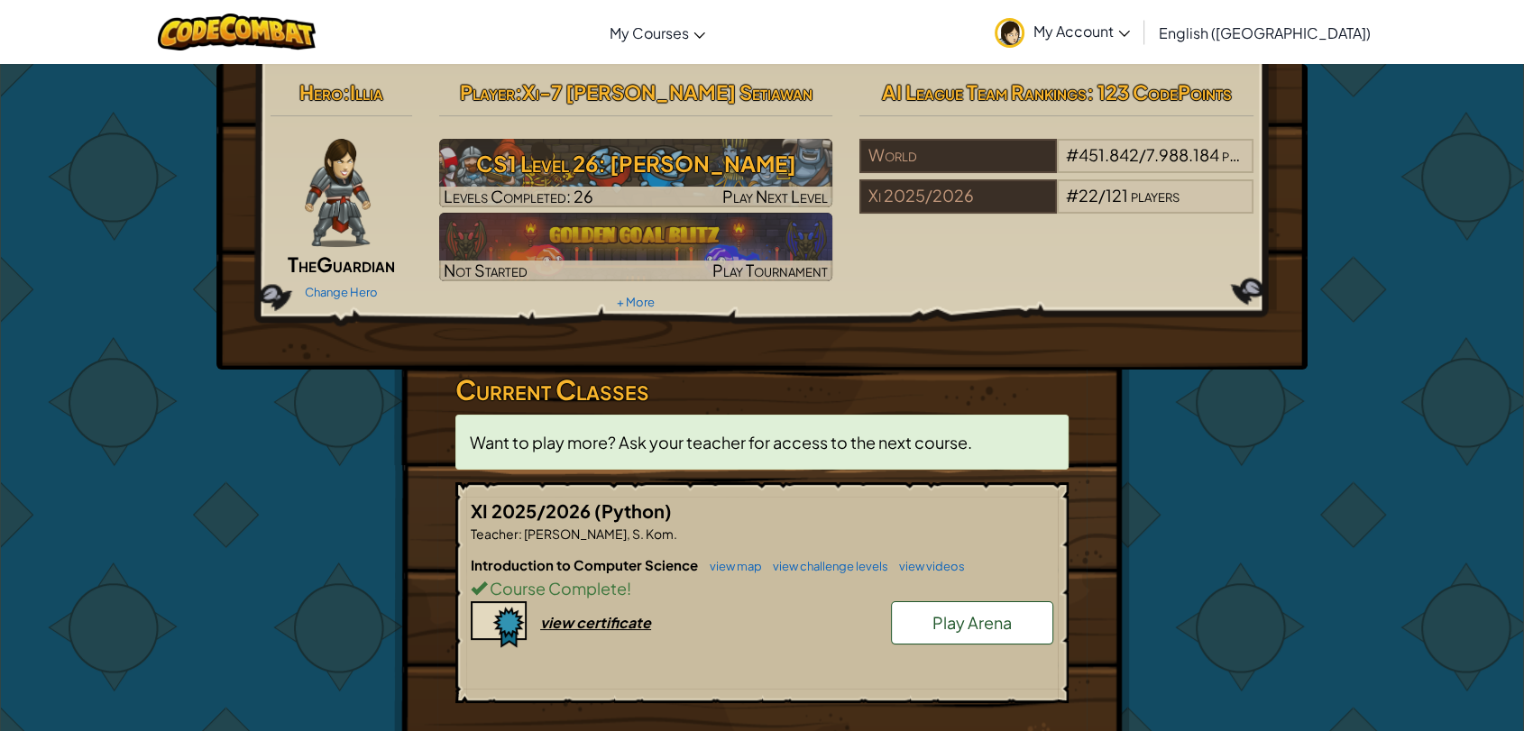
click at [938, 616] on span "Play Arena" at bounding box center [971, 622] width 79 height 21
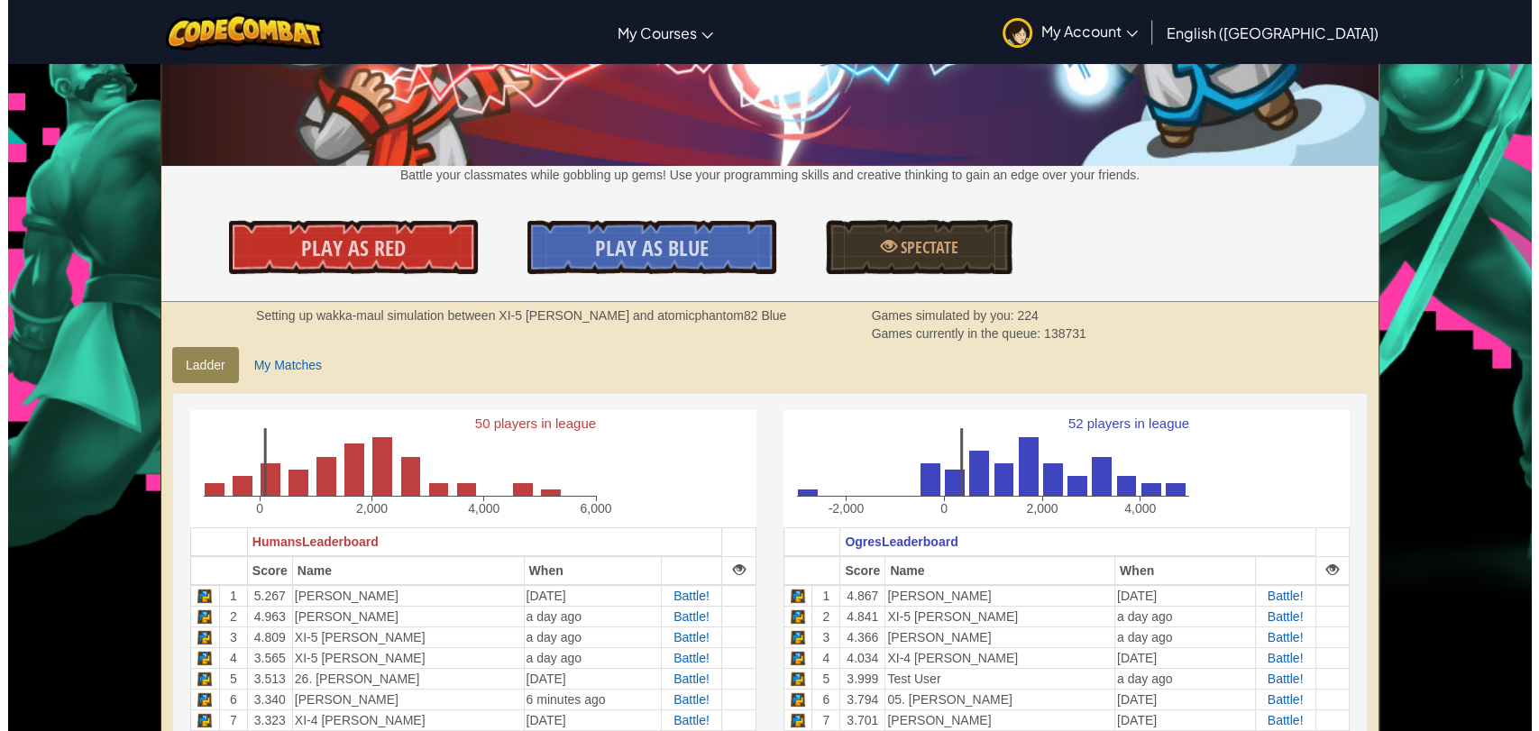
scroll to position [200, 0]
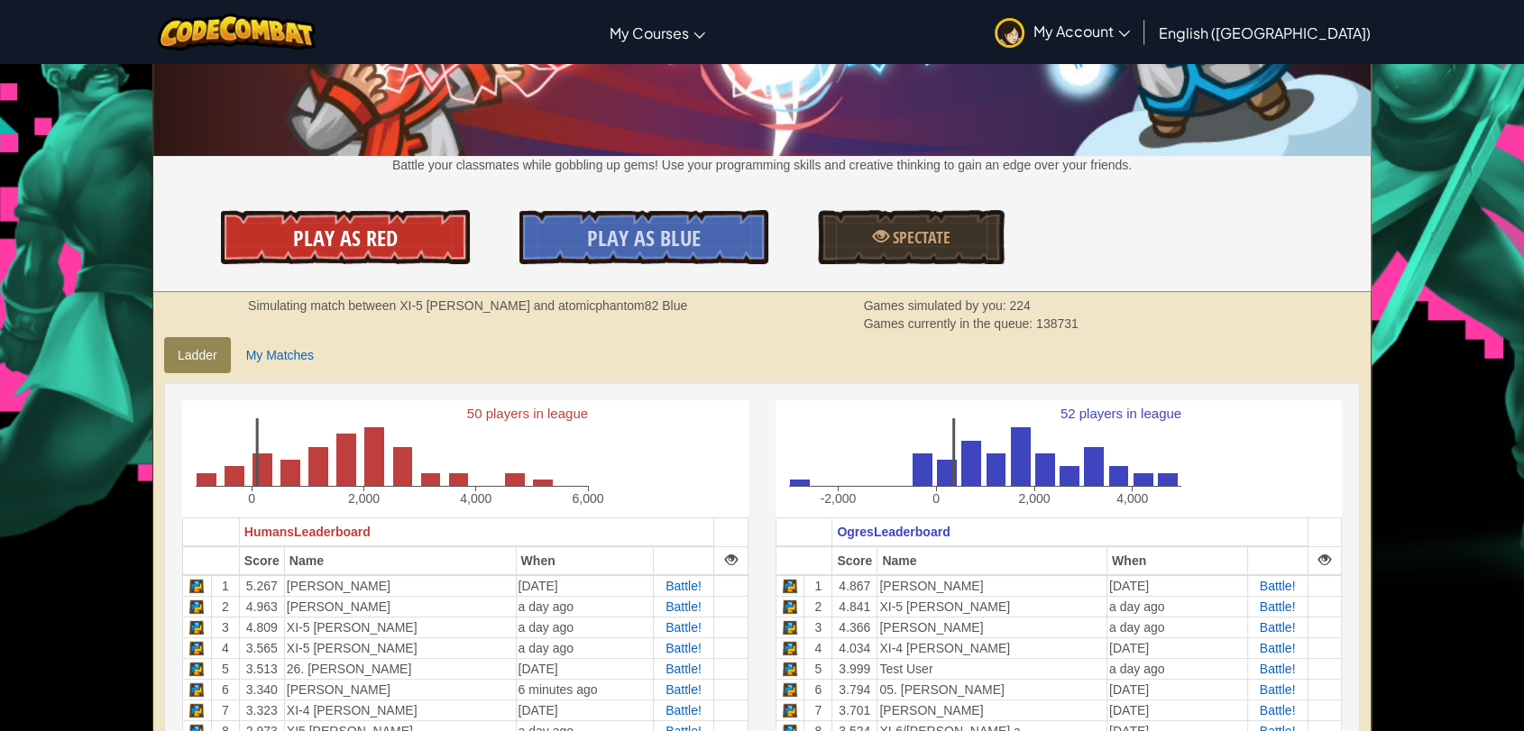
click at [397, 256] on link "Play As Red" at bounding box center [345, 237] width 249 height 54
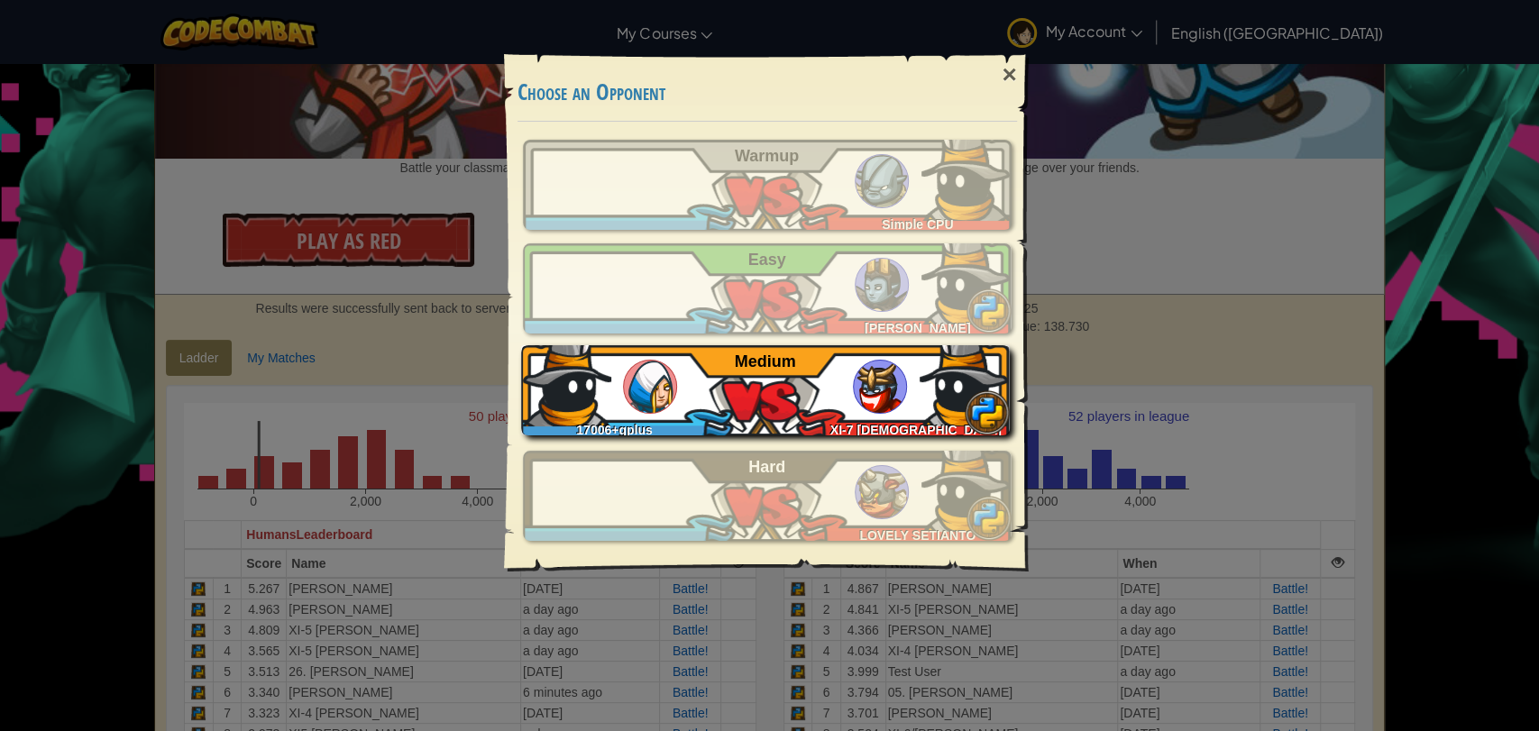
click at [924, 392] on img at bounding box center [965, 381] width 90 height 90
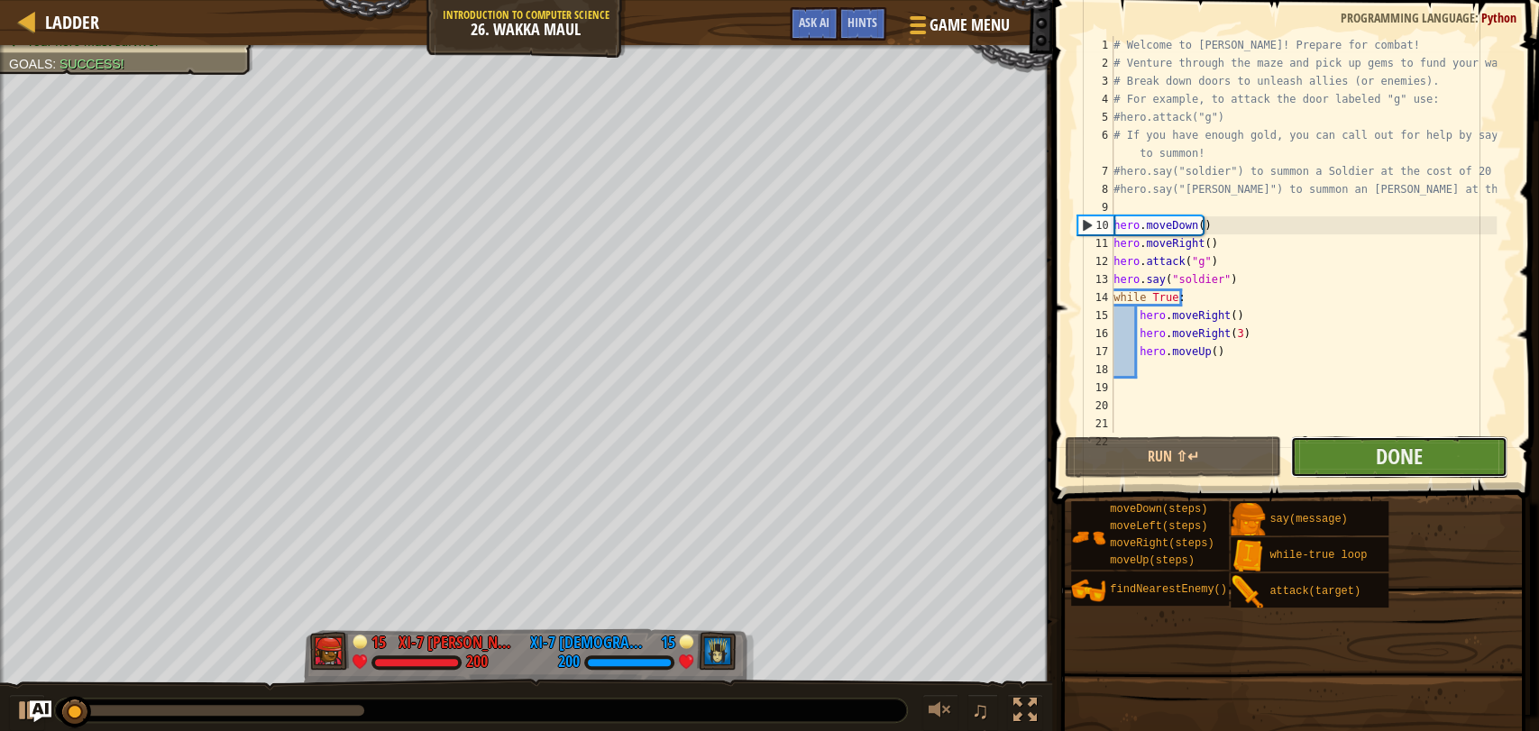
click at [1291, 454] on button "Done" at bounding box center [1398, 456] width 216 height 41
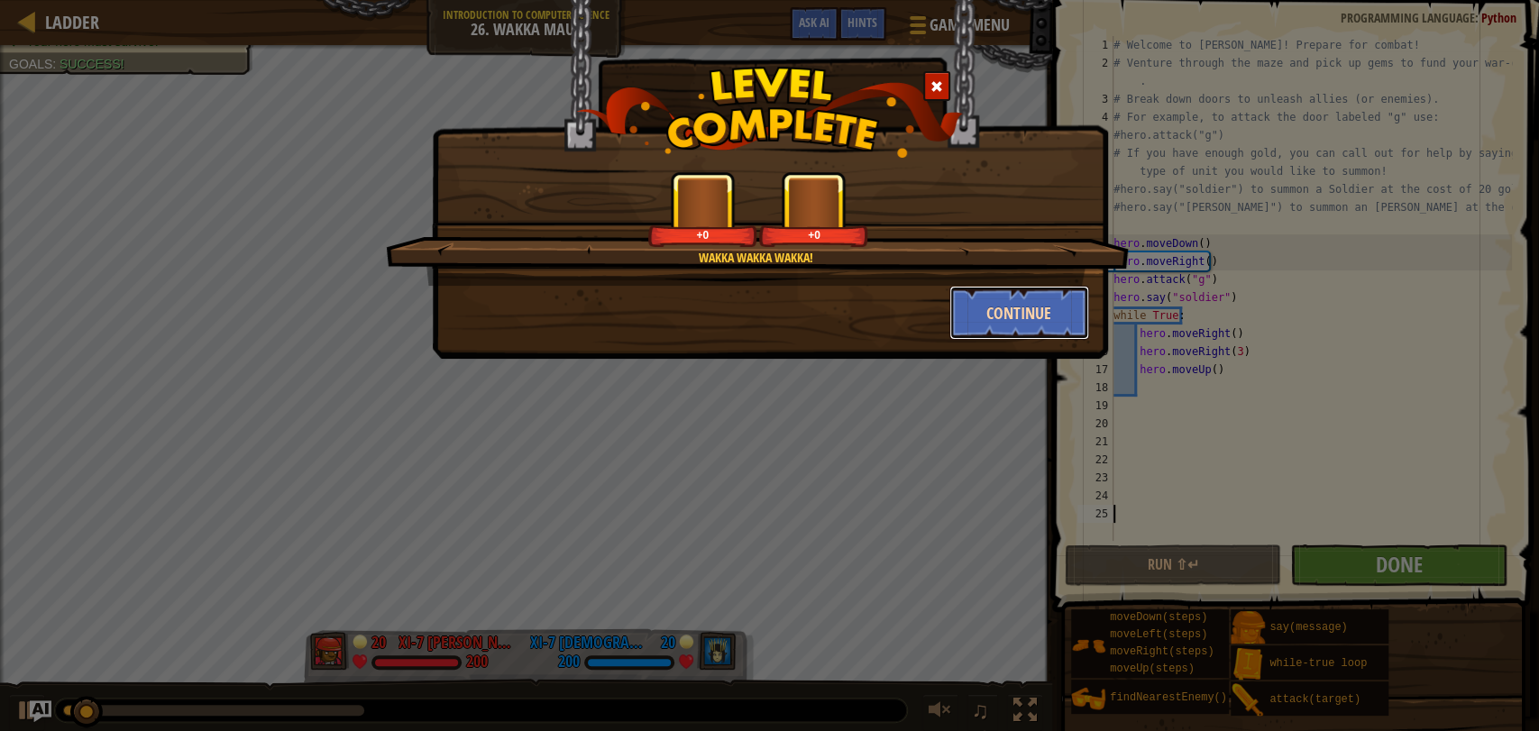
click at [972, 315] on button "Continue" at bounding box center [1020, 313] width 140 height 54
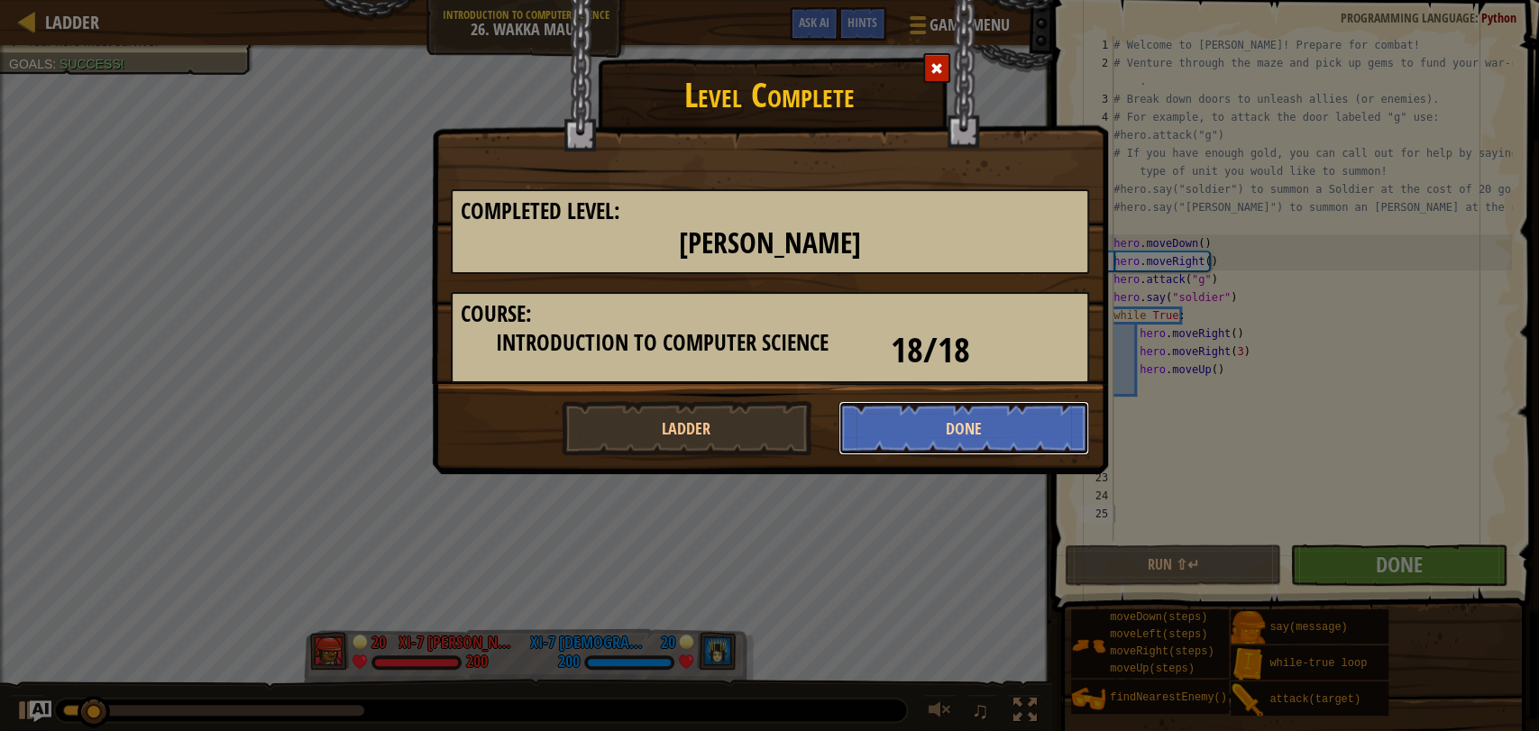
click at [970, 427] on button "Done" at bounding box center [964, 428] width 251 height 54
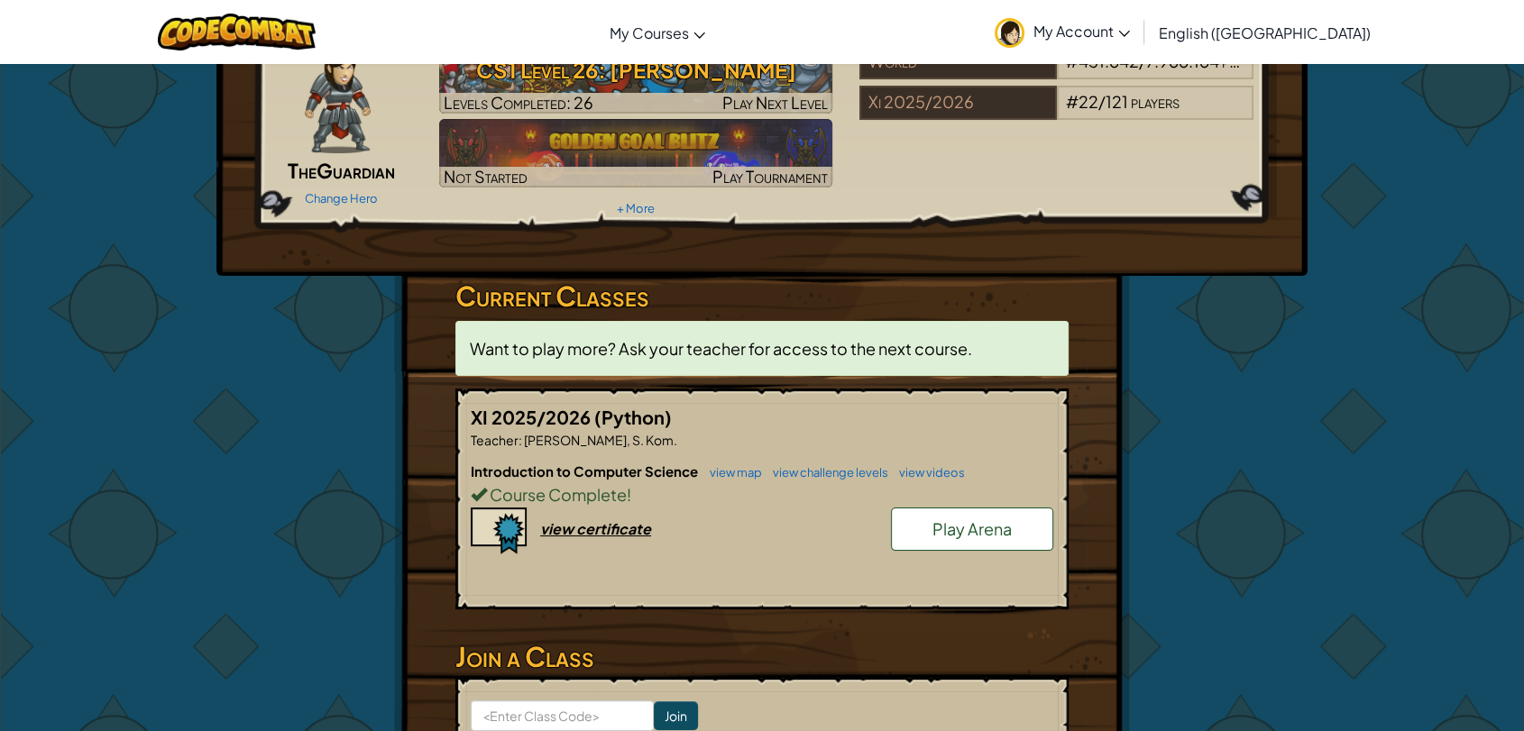
scroll to position [100, 0]
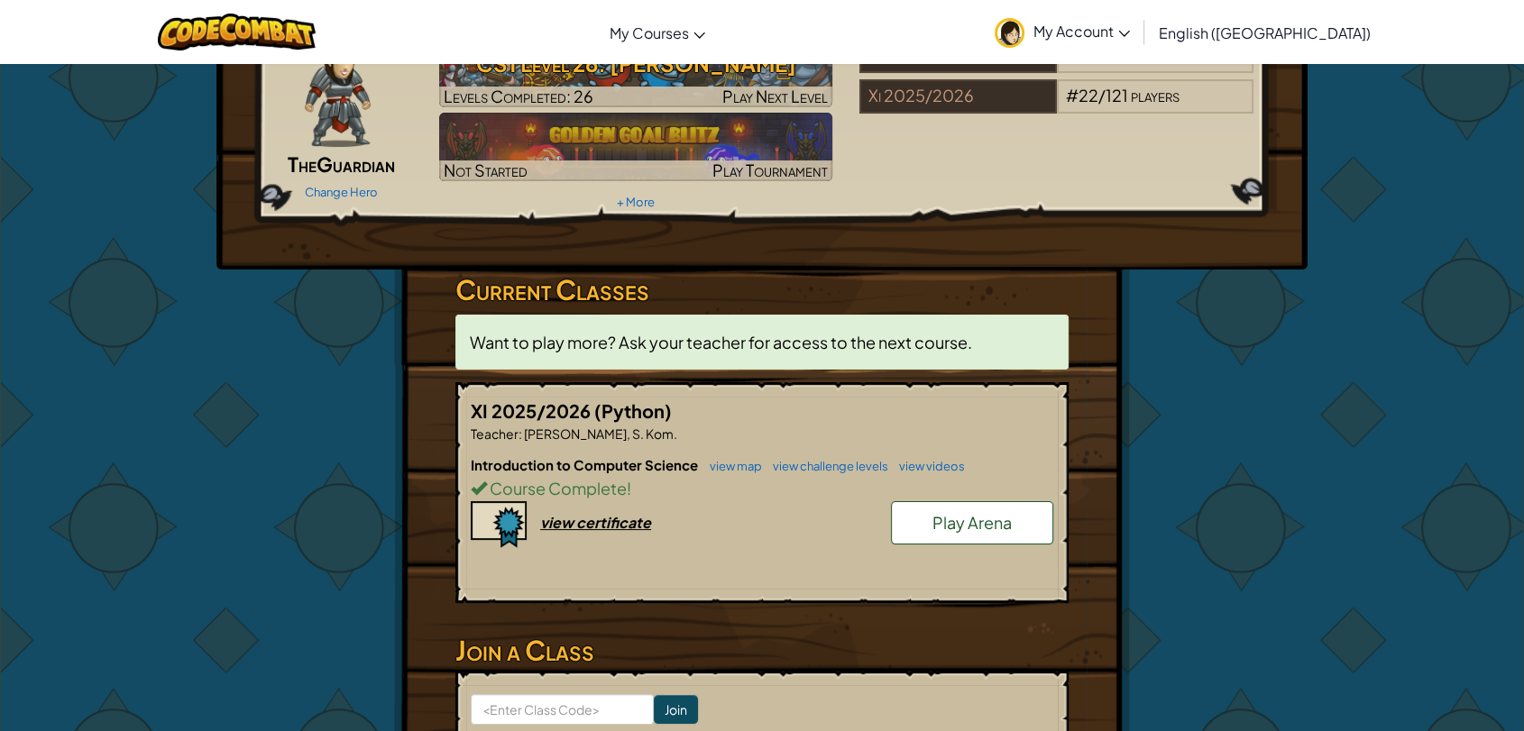
click at [976, 520] on span "Play Arena" at bounding box center [971, 522] width 79 height 21
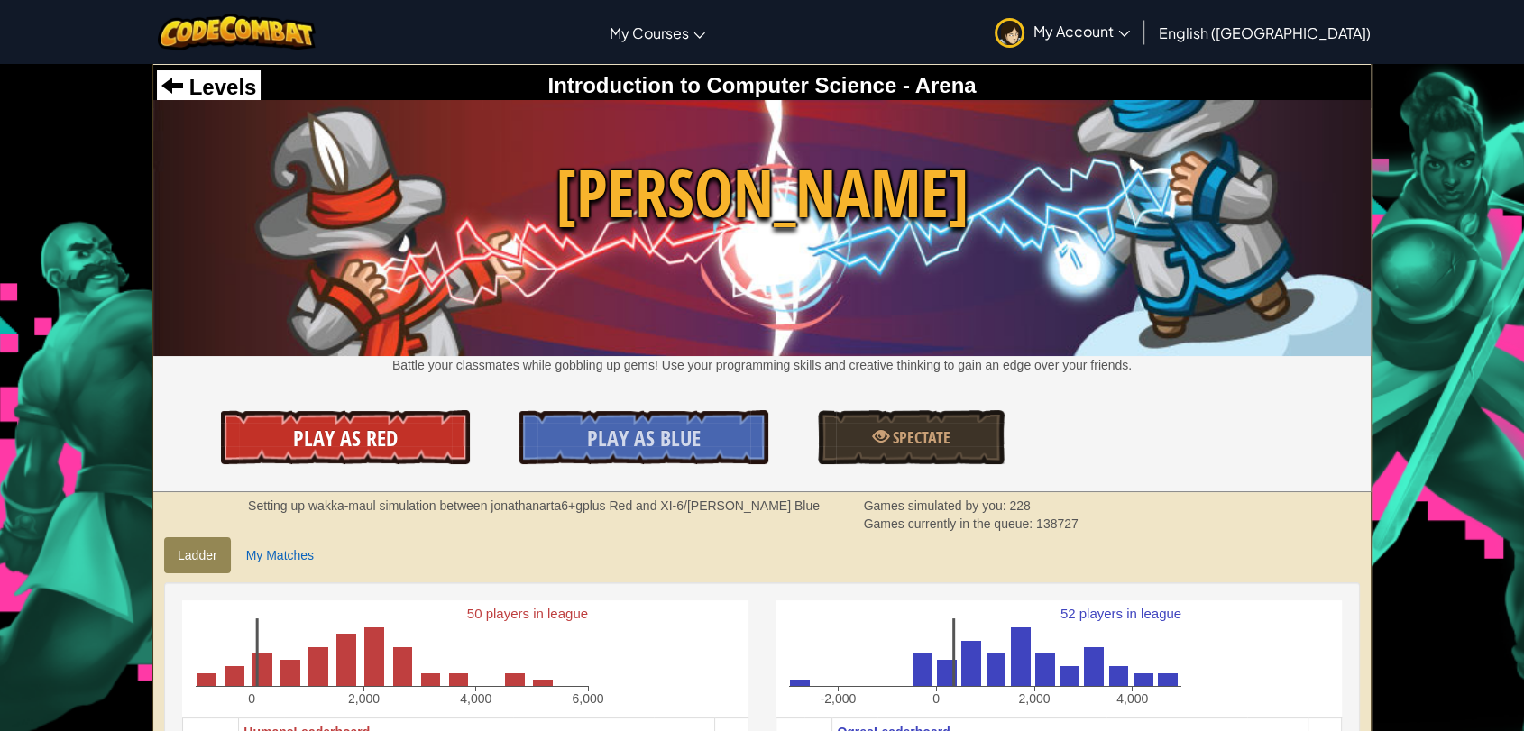
click at [438, 444] on link "Play As Red" at bounding box center [345, 437] width 249 height 54
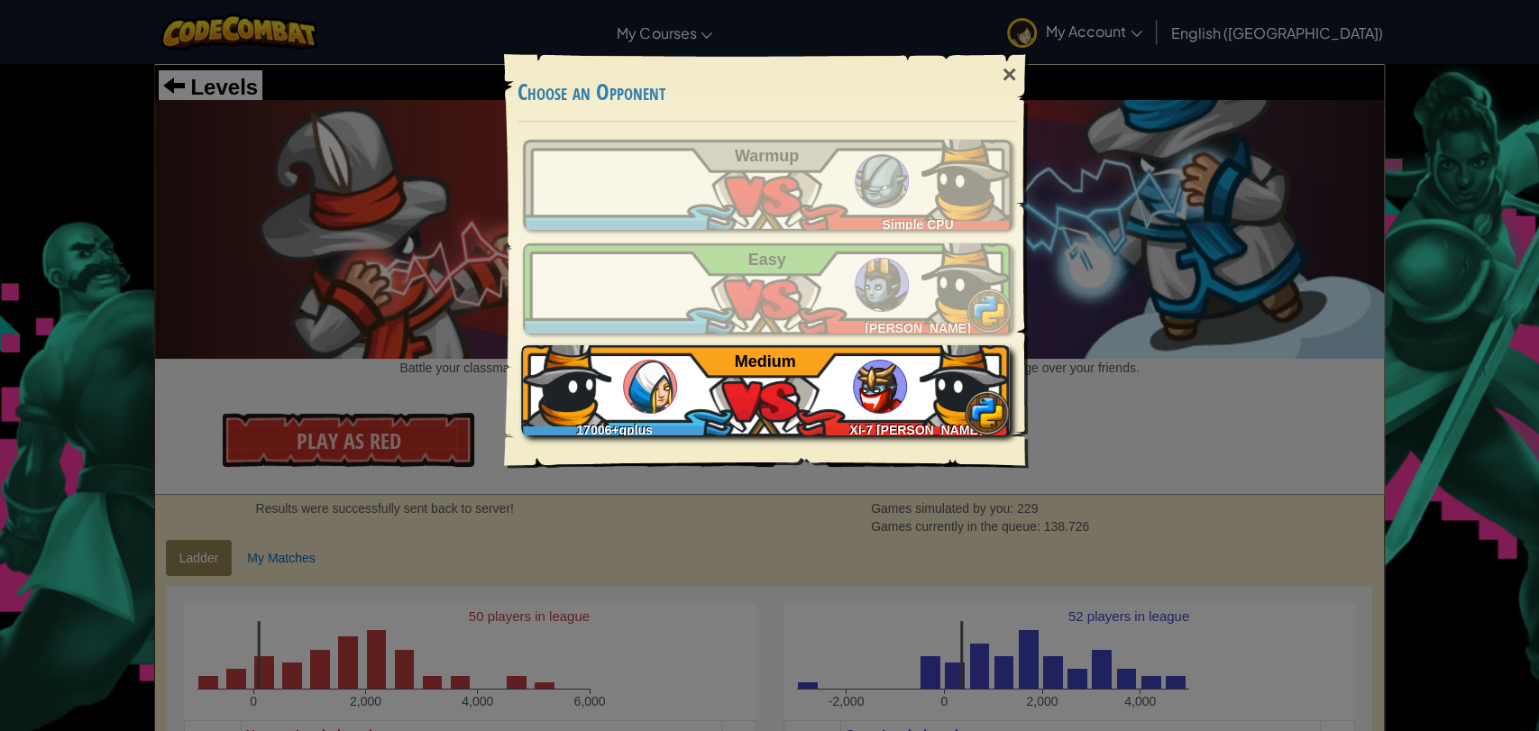
click at [850, 380] on div "17006+gplus XI-7 Edward Timothy Harjono Medium" at bounding box center [765, 390] width 489 height 90
